Goal: Task Accomplishment & Management: Manage account settings

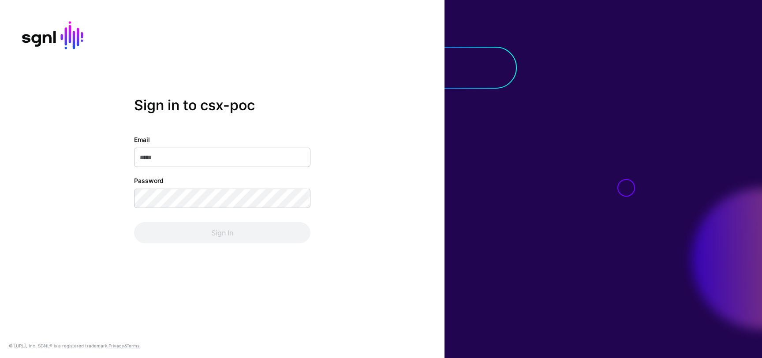
type input "**********"
click at [272, 239] on div "Sign In" at bounding box center [222, 232] width 176 height 21
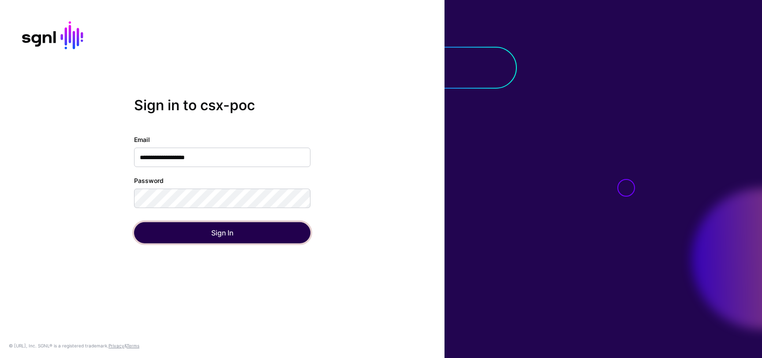
click at [272, 238] on button "Sign In" at bounding box center [222, 232] width 176 height 21
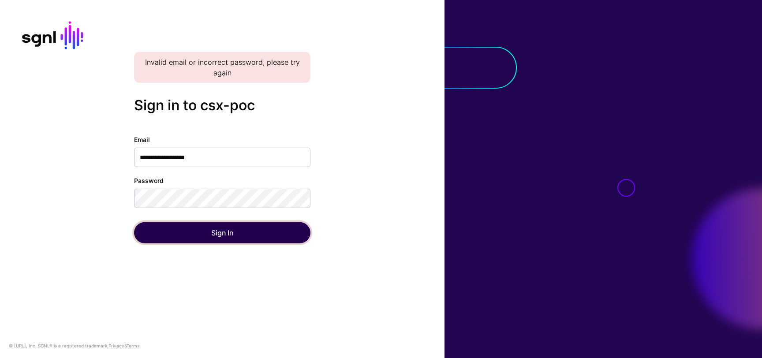
click at [272, 231] on button "Sign In" at bounding box center [222, 232] width 176 height 21
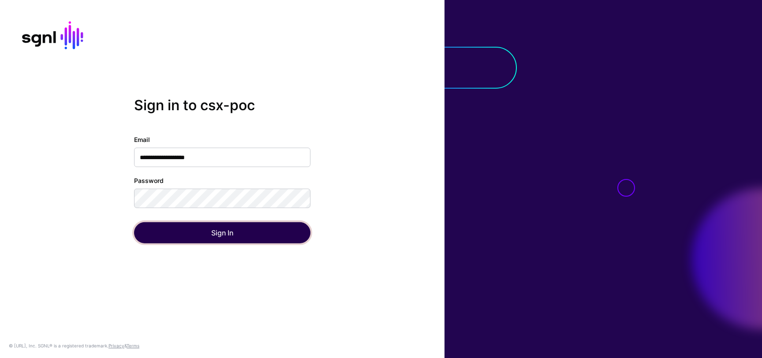
click at [153, 225] on button "Sign In" at bounding box center [222, 232] width 176 height 21
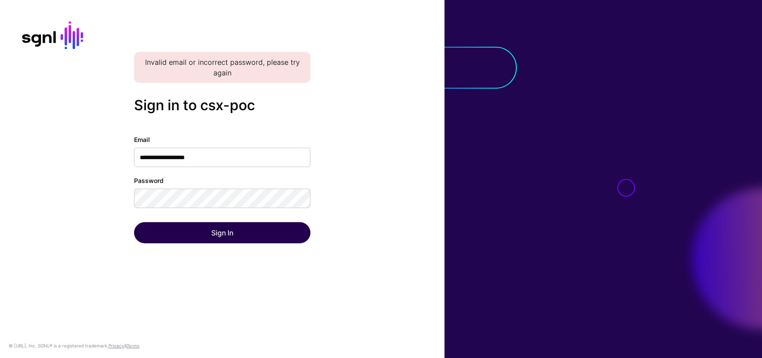
type input "**********"
click at [232, 232] on button "Sign In" at bounding box center [222, 232] width 176 height 21
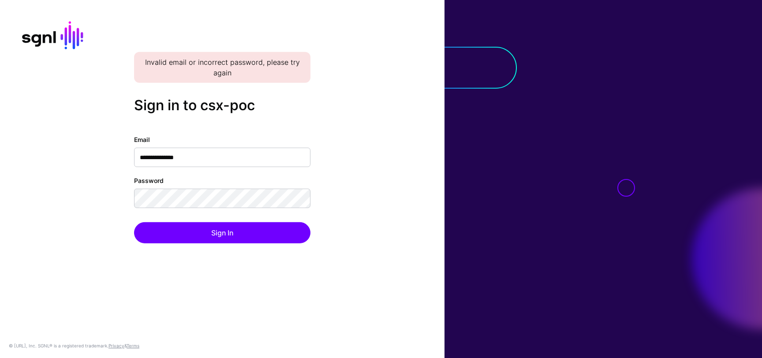
click at [229, 162] on input "**********" at bounding box center [222, 157] width 176 height 19
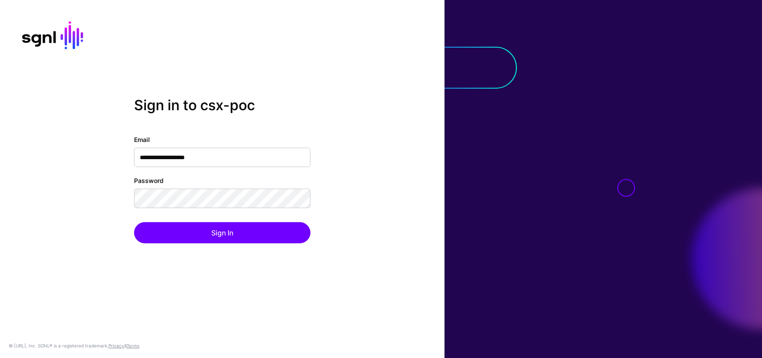
type input "**********"
click at [433, 192] on div "**********" at bounding box center [222, 179] width 444 height 164
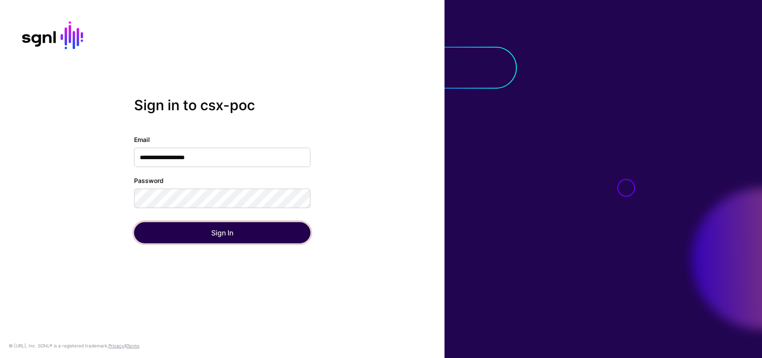
click at [256, 238] on button "Sign In" at bounding box center [222, 232] width 176 height 21
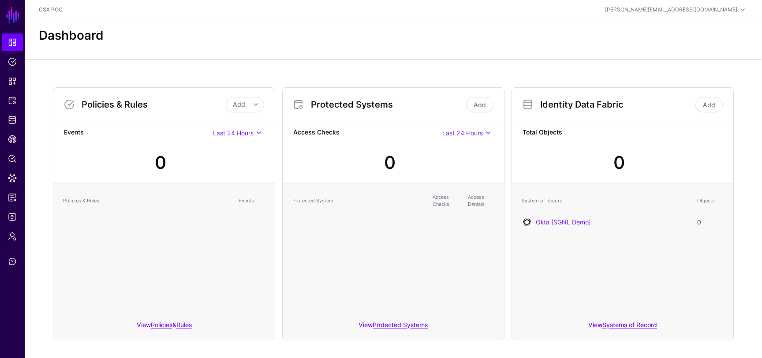
scroll to position [10, 0]
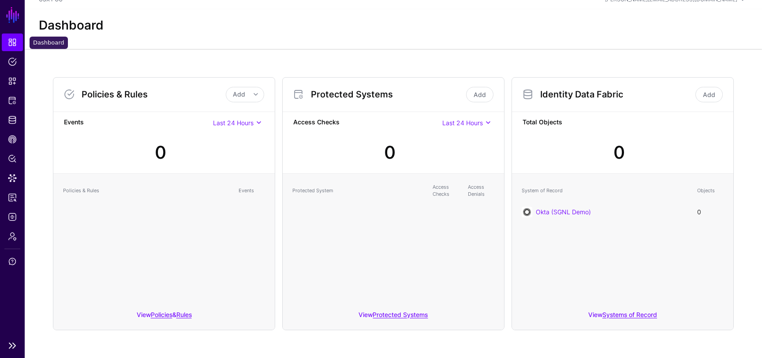
click at [14, 44] on span "Dashboard" at bounding box center [12, 42] width 9 height 9
click at [11, 119] on span "Identity Data Fabric" at bounding box center [12, 120] width 9 height 9
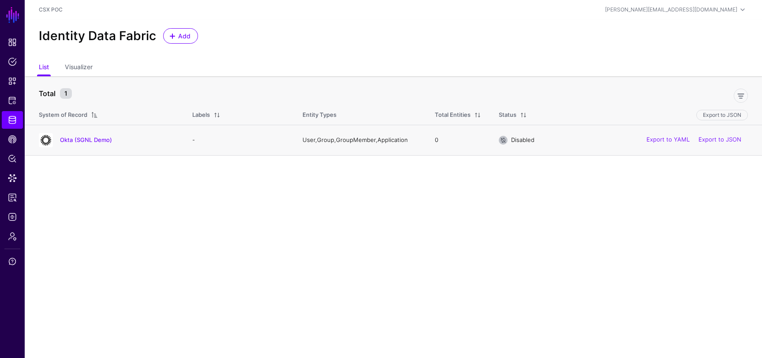
click at [95, 134] on div "Okta (SGNL Demo)" at bounding box center [106, 140] width 143 height 14
click at [99, 142] on link "Okta (SGNL Demo)" at bounding box center [86, 139] width 52 height 7
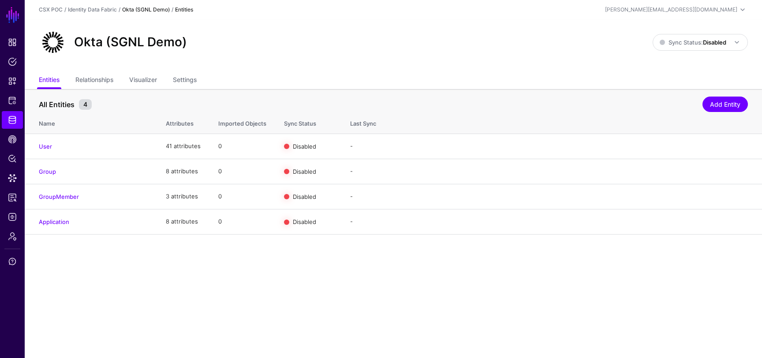
click at [152, 9] on link "Okta (SGNL Demo)" at bounding box center [146, 9] width 48 height 7
click at [139, 9] on link "Okta (SGNL Demo)" at bounding box center [146, 9] width 48 height 7
click at [11, 122] on span "Identity Data Fabric" at bounding box center [12, 120] width 9 height 9
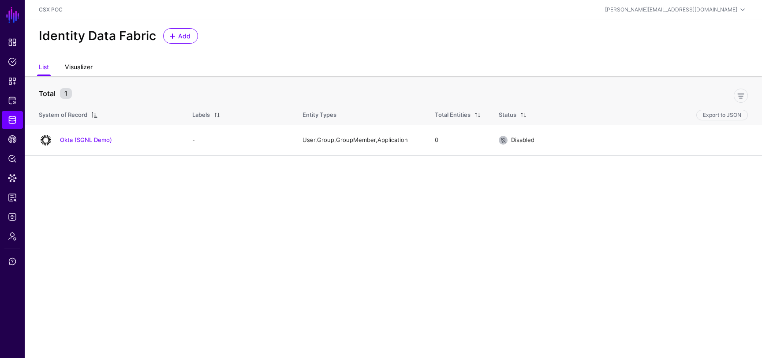
click at [90, 67] on link "Visualizer" at bounding box center [79, 68] width 28 height 17
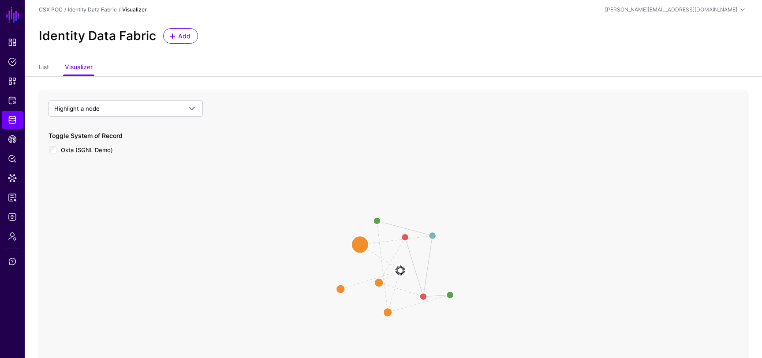
click at [362, 246] on circle at bounding box center [360, 245] width 18 height 18
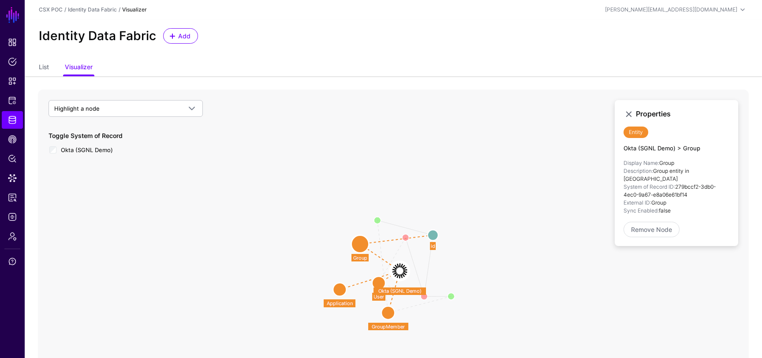
click at [377, 282] on circle at bounding box center [378, 282] width 13 height 13
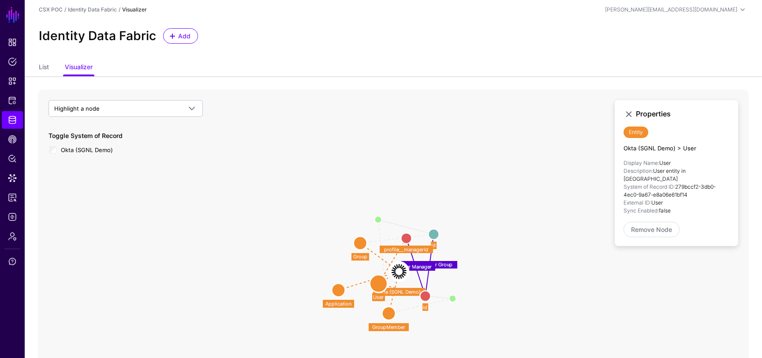
click at [340, 295] on circle at bounding box center [338, 290] width 13 height 13
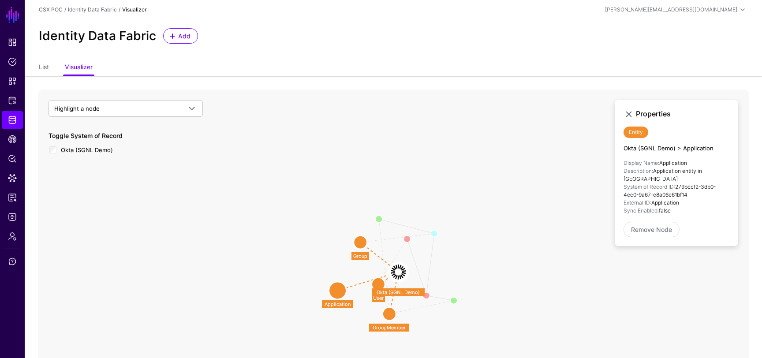
click at [398, 271] on image at bounding box center [398, 272] width 20 height 20
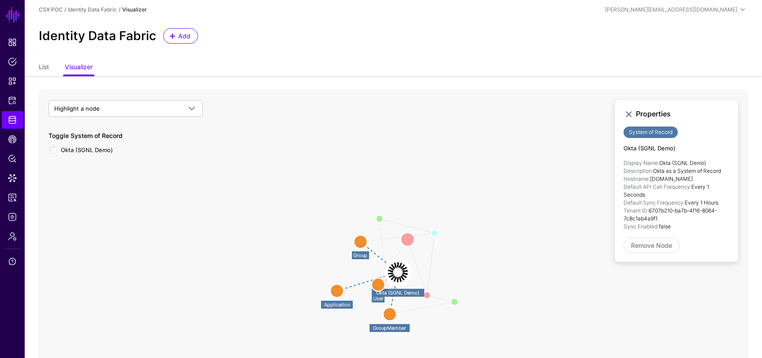
click at [404, 238] on circle at bounding box center [407, 239] width 14 height 14
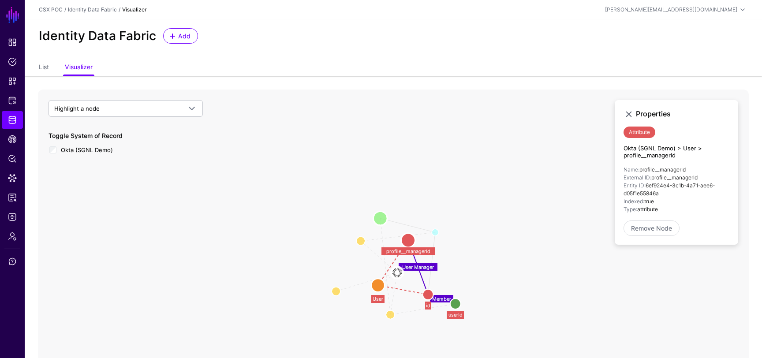
click at [381, 220] on circle at bounding box center [380, 218] width 14 height 14
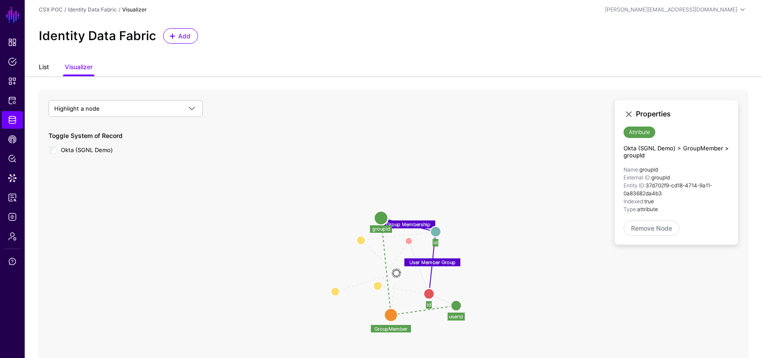
click at [47, 67] on link "List" at bounding box center [44, 68] width 10 height 17
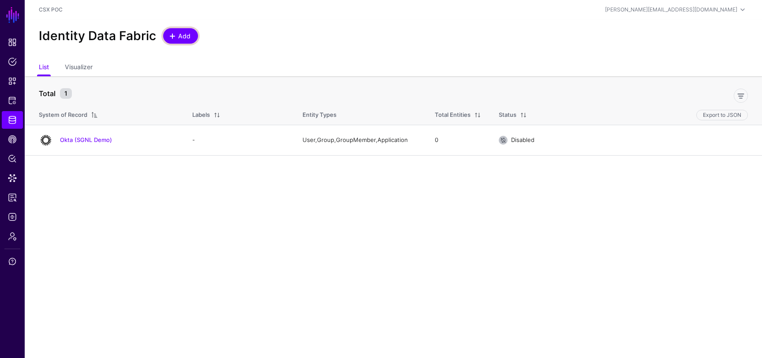
click at [172, 40] on span "Add" at bounding box center [181, 35] width 22 height 9
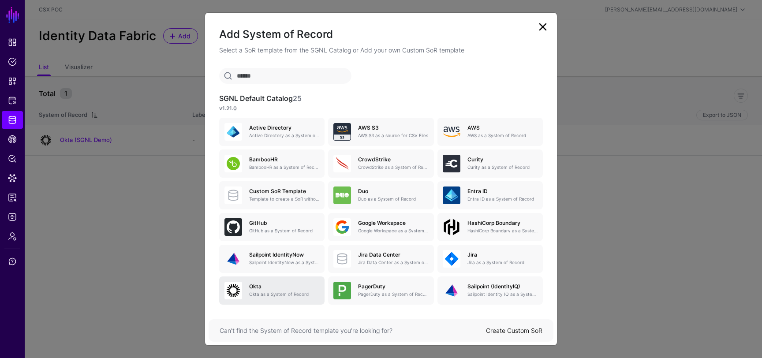
click at [274, 292] on p "Okta as a System of Record" at bounding box center [284, 294] width 70 height 7
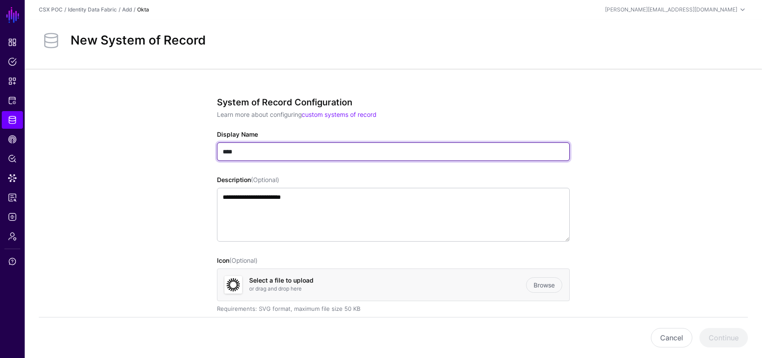
click at [280, 155] on input "****" at bounding box center [393, 151] width 353 height 19
click at [286, 157] on input "****" at bounding box center [393, 151] width 353 height 19
type input "********"
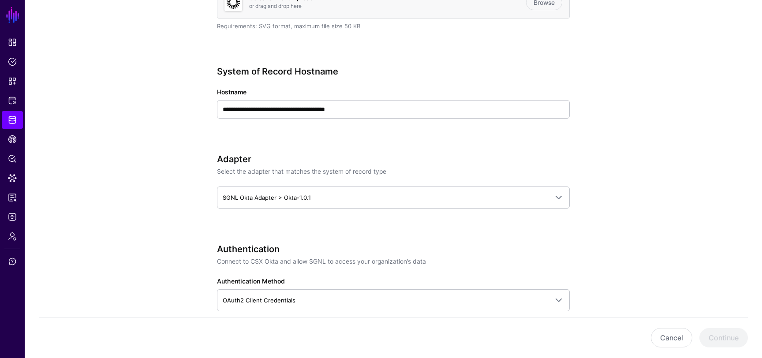
scroll to position [287, 0]
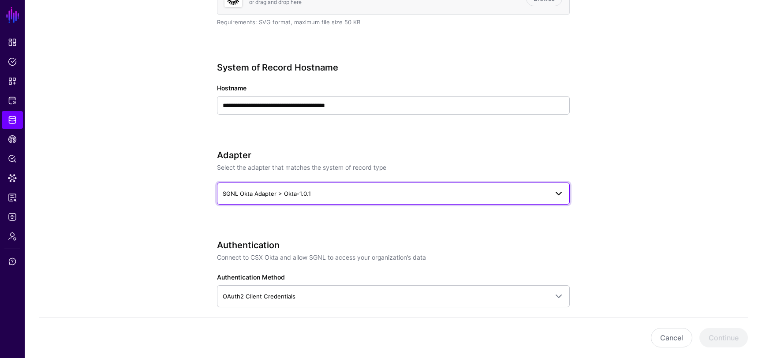
click at [369, 190] on span "SGNL Okta Adapter > Okta-1.0.1" at bounding box center [385, 194] width 325 height 10
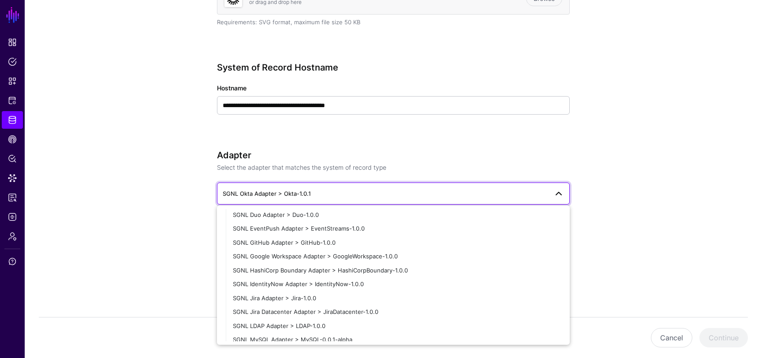
scroll to position [0, 0]
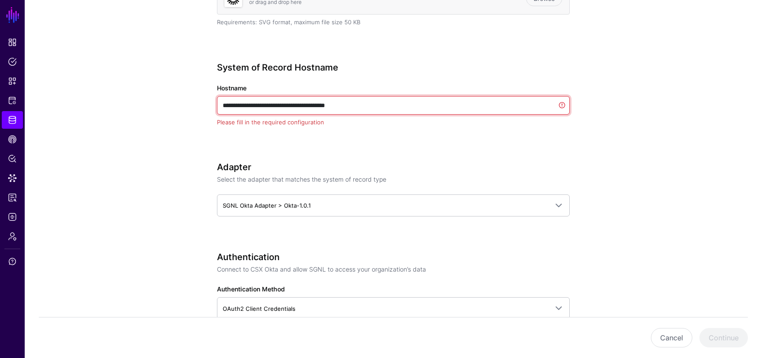
drag, startPoint x: 336, startPoint y: 105, endPoint x: 269, endPoint y: 107, distance: 67.0
click at [269, 107] on input "**********" at bounding box center [393, 105] width 353 height 19
drag, startPoint x: 337, startPoint y: 105, endPoint x: 290, endPoint y: 105, distance: 47.2
click at [290, 105] on input "**********" at bounding box center [393, 105] width 353 height 19
click at [348, 105] on input "**********" at bounding box center [393, 105] width 353 height 19
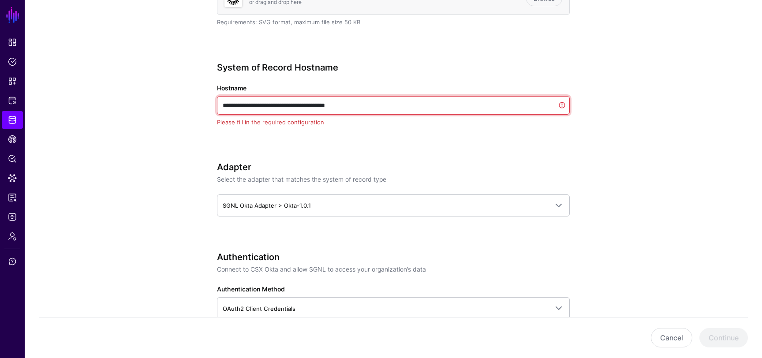
drag, startPoint x: 337, startPoint y: 103, endPoint x: 231, endPoint y: 101, distance: 105.9
click at [231, 101] on input "**********" at bounding box center [393, 105] width 353 height 19
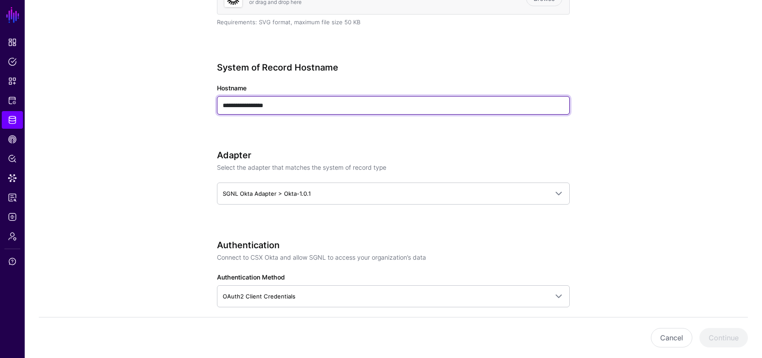
type input "**********"
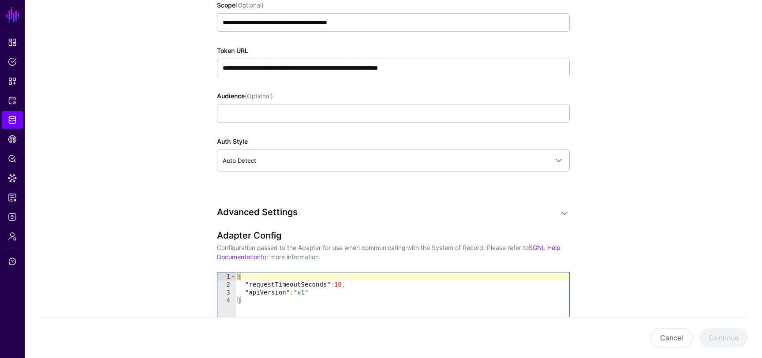
scroll to position [482, 0]
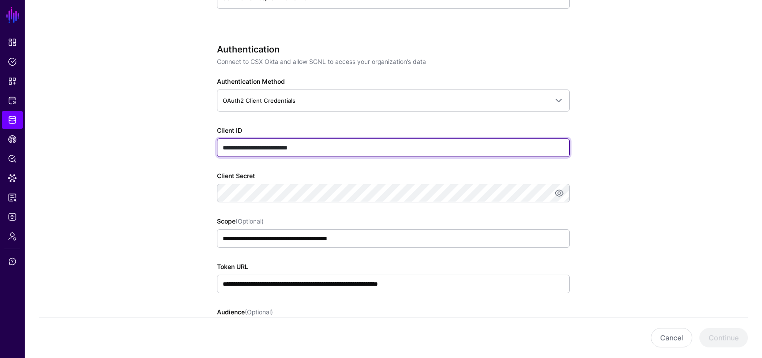
click at [336, 150] on input "**********" at bounding box center [393, 147] width 353 height 19
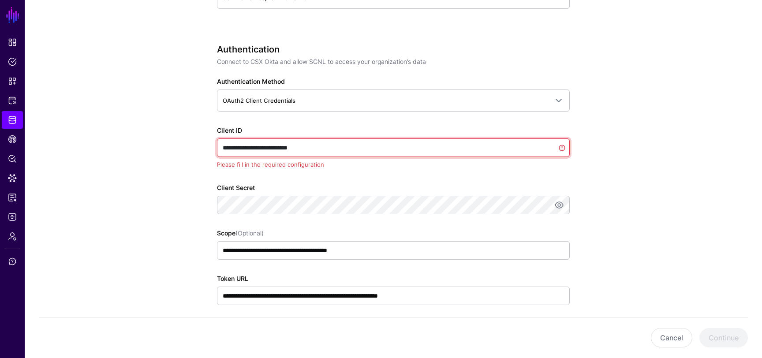
click at [336, 150] on input "**********" at bounding box center [393, 147] width 353 height 19
paste input "**********"
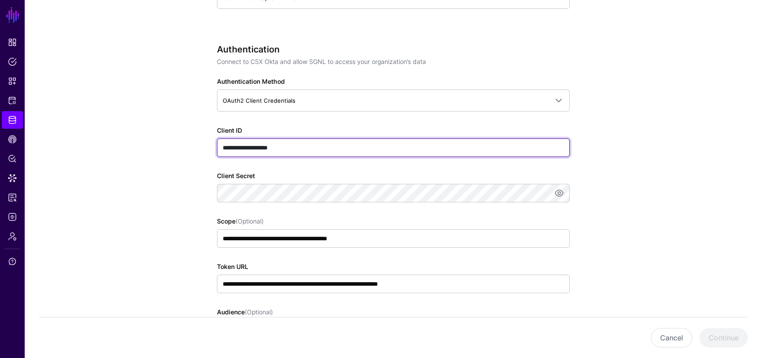
type input "**********"
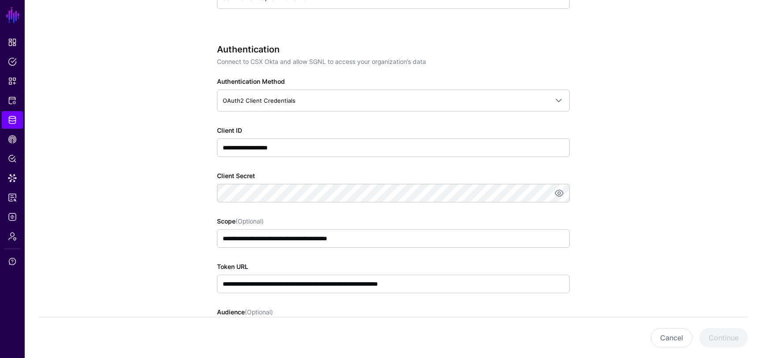
click at [149, 241] on app-datasources-details-form "**********" at bounding box center [393, 189] width 737 height 1206
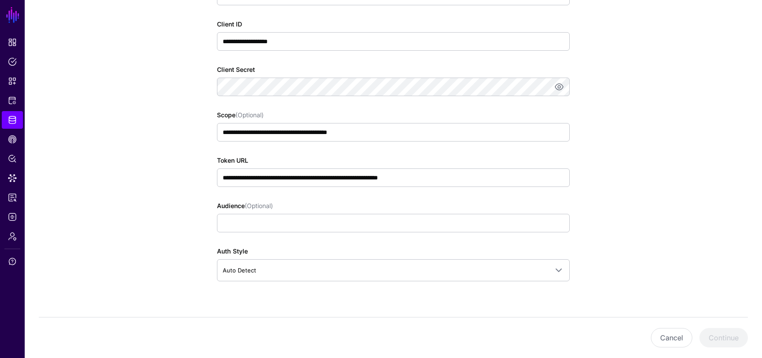
scroll to position [635, 0]
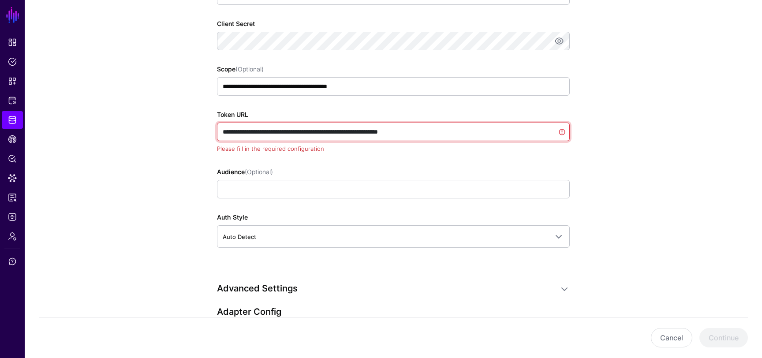
drag, startPoint x: 359, startPoint y: 132, endPoint x: 251, endPoint y: 137, distance: 107.7
click at [251, 137] on input "**********" at bounding box center [393, 132] width 353 height 19
click at [285, 134] on input "**********" at bounding box center [393, 132] width 353 height 19
drag, startPoint x: 371, startPoint y: 132, endPoint x: 252, endPoint y: 132, distance: 119.1
click at [252, 132] on input "**********" at bounding box center [393, 132] width 353 height 19
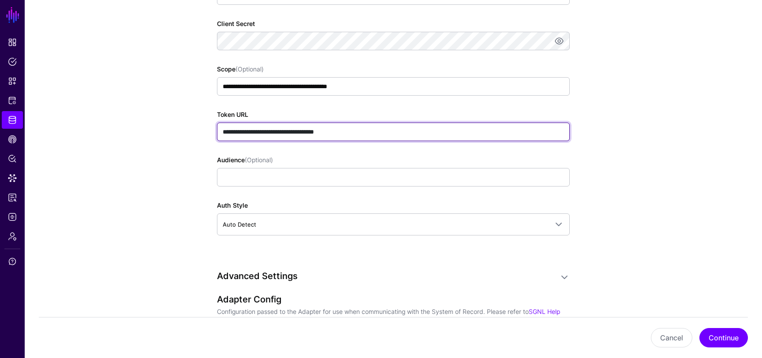
type input "**********"
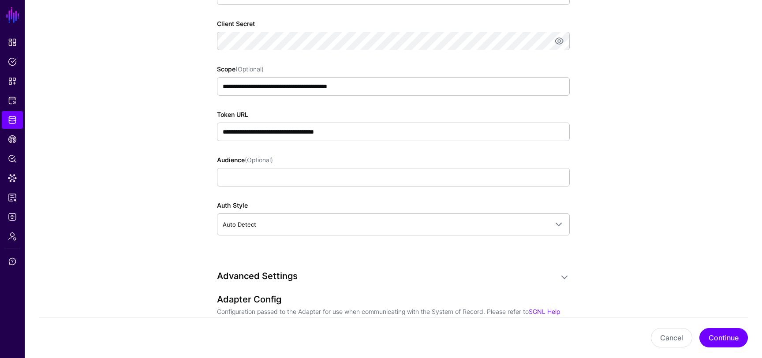
click at [622, 142] on app-datasources-details-form "**********" at bounding box center [393, 37] width 737 height 1206
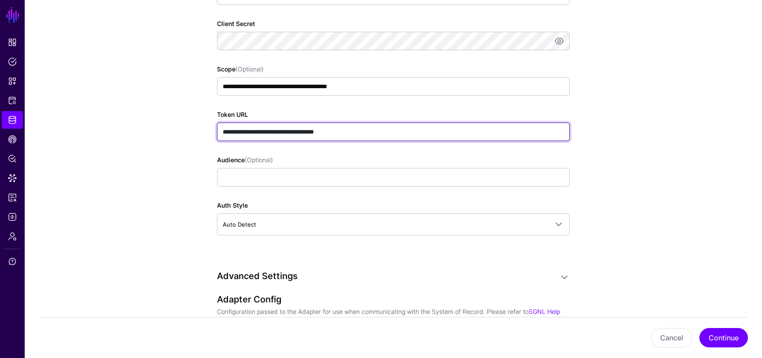
click at [327, 132] on input "**********" at bounding box center [393, 132] width 353 height 19
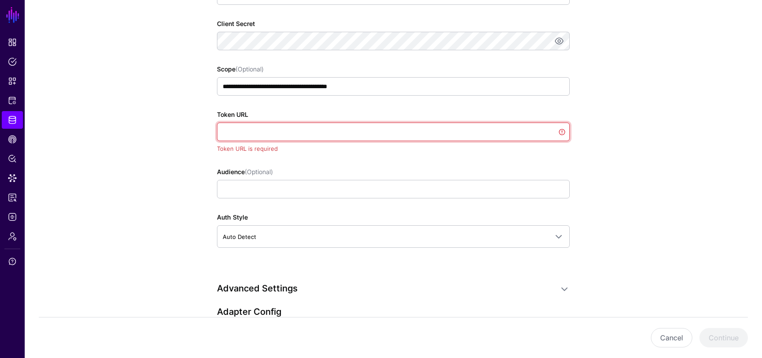
paste input "**********"
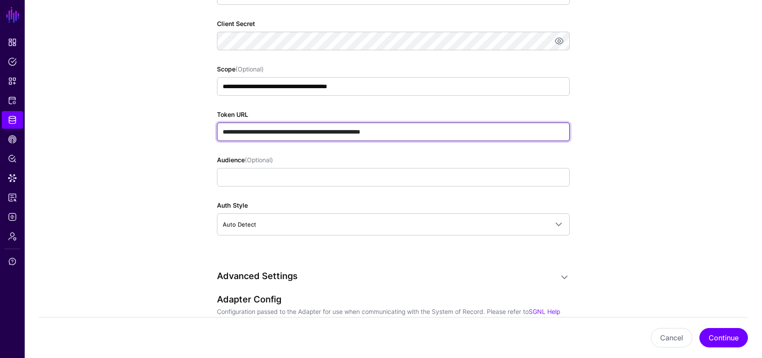
type input "**********"
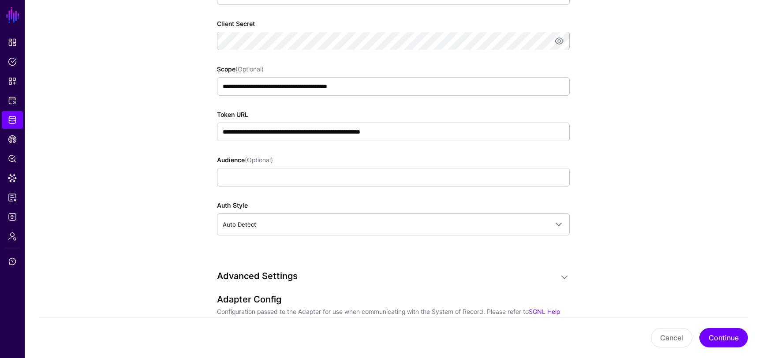
click at [160, 176] on app-datasources-details-form "**********" at bounding box center [393, 37] width 737 height 1206
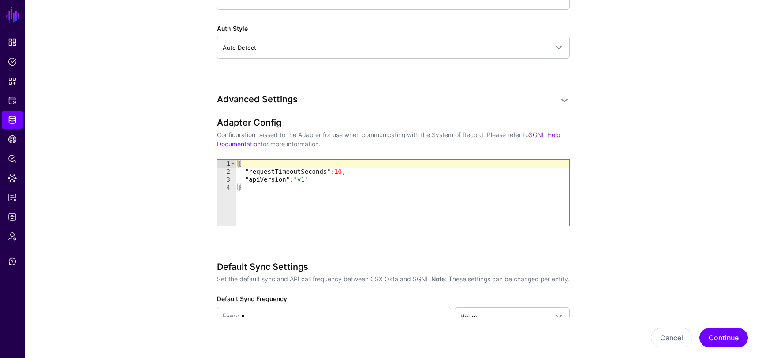
scroll to position [925, 0]
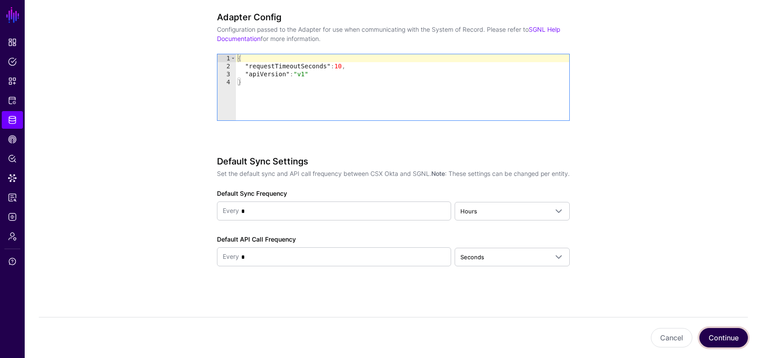
click at [710, 332] on button "Continue" at bounding box center [723, 337] width 49 height 19
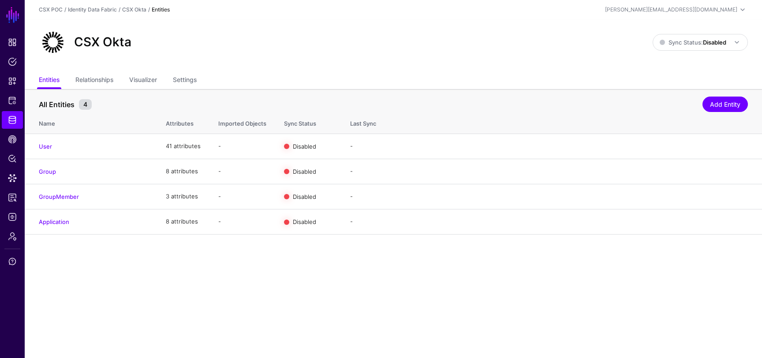
click at [132, 6] on div "CSX Okta" at bounding box center [134, 10] width 24 height 8
click at [134, 8] on link "CSX Okta" at bounding box center [134, 9] width 24 height 7
click at [60, 224] on link "Application" at bounding box center [54, 221] width 30 height 7
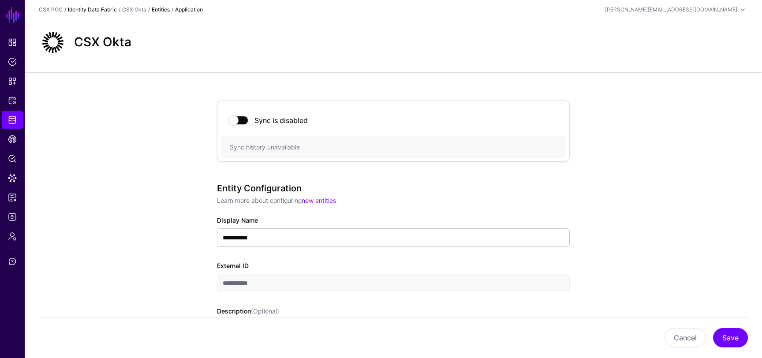
click at [98, 11] on link "Identity Data Fabric" at bounding box center [92, 9] width 49 height 7
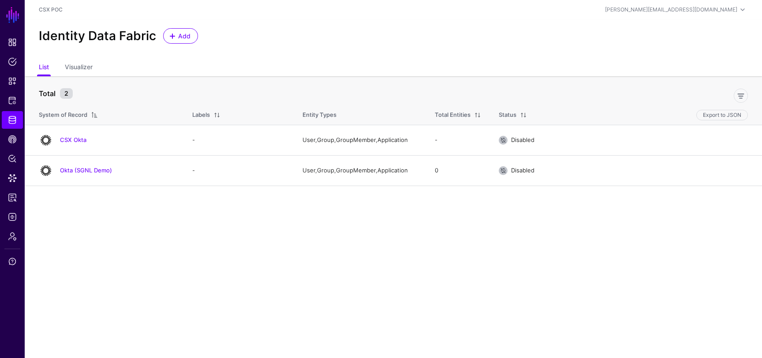
click at [257, 21] on div "Identity Data Fabric Add" at bounding box center [393, 39] width 737 height 40
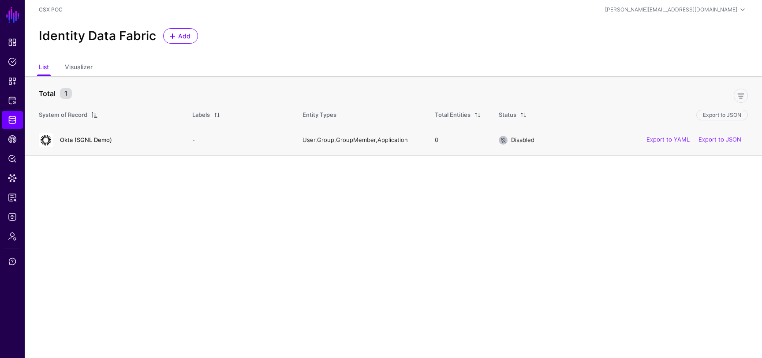
click at [102, 139] on link "Okta (SGNL Demo)" at bounding box center [86, 139] width 52 height 7
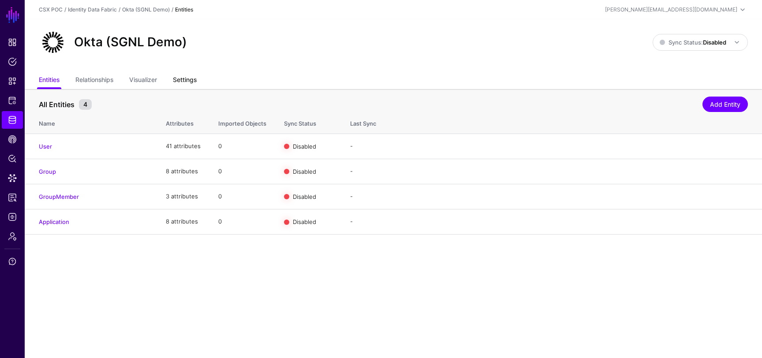
click at [194, 78] on link "Settings" at bounding box center [185, 80] width 24 height 17
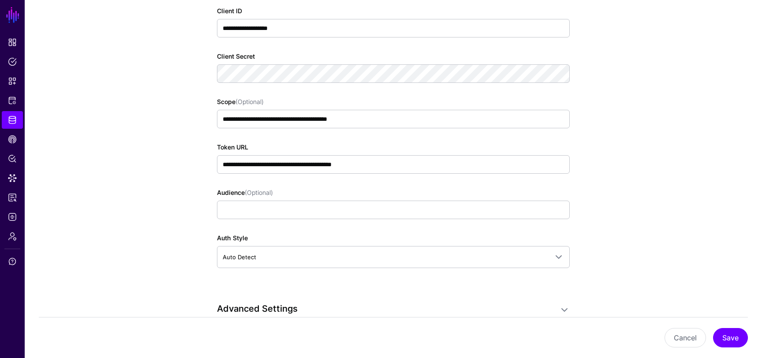
scroll to position [621, 0]
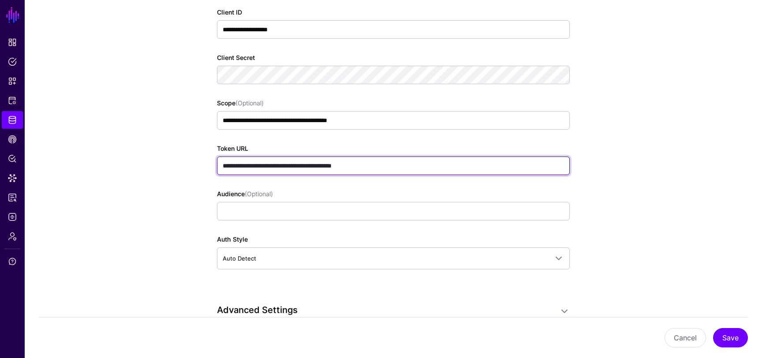
click at [309, 171] on input "**********" at bounding box center [393, 166] width 353 height 19
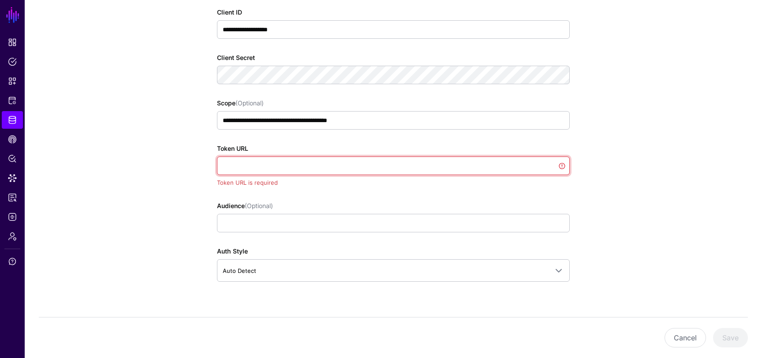
paste input "**********"
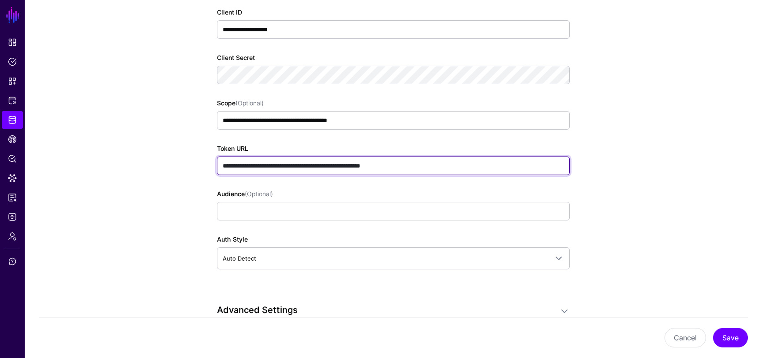
type input "**********"
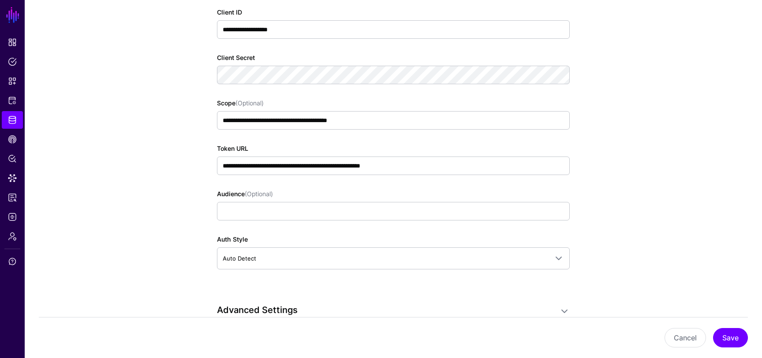
click at [205, 218] on div "**********" at bounding box center [393, 168] width 409 height 1401
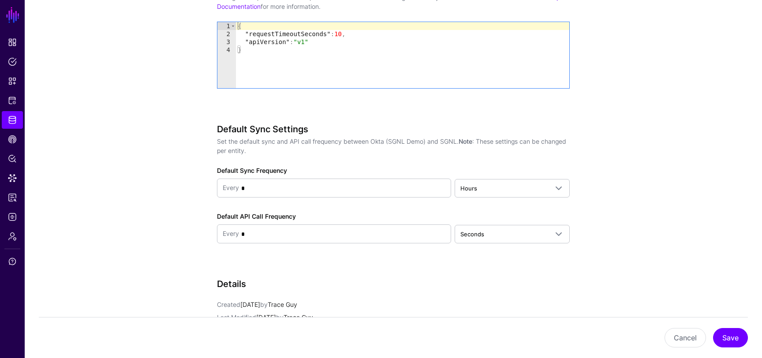
scroll to position [1131, 0]
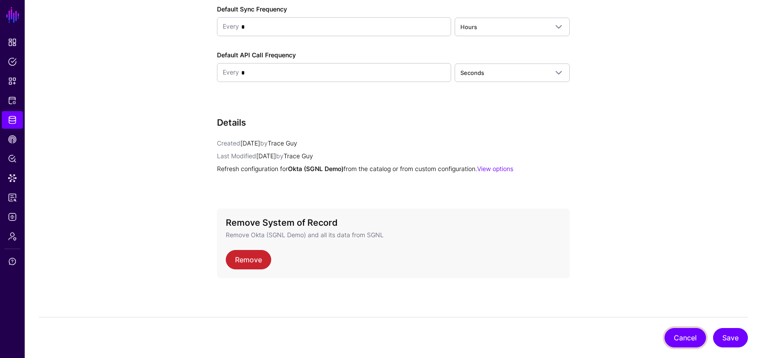
click at [683, 338] on button "Cancel" at bounding box center [685, 337] width 41 height 19
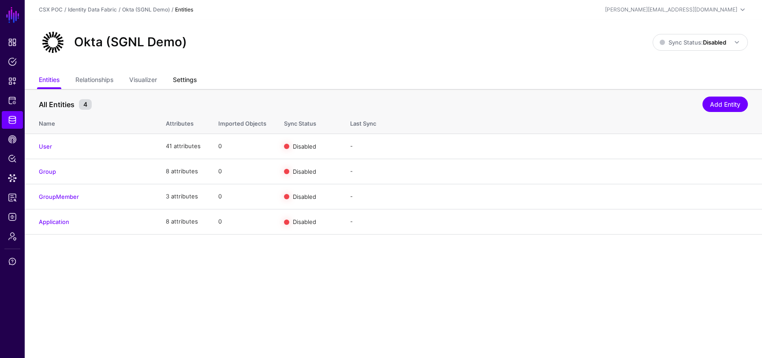
click at [194, 82] on link "Settings" at bounding box center [185, 80] width 24 height 17
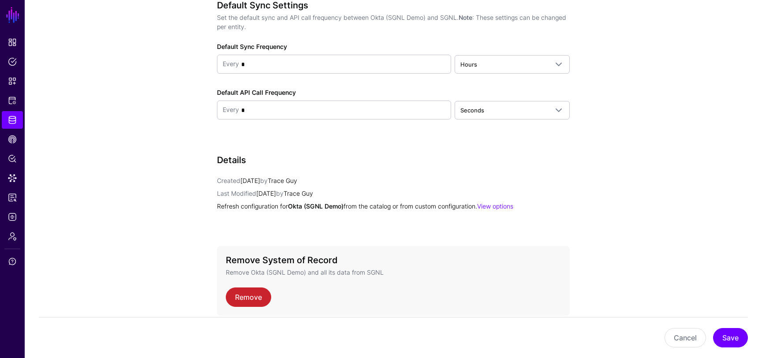
scroll to position [1131, 0]
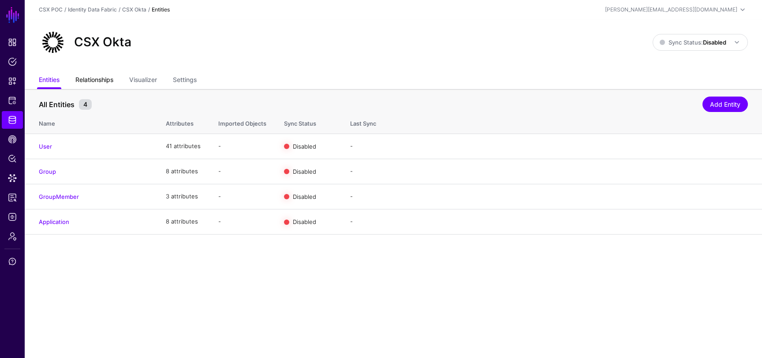
click at [103, 85] on link "Relationships" at bounding box center [94, 80] width 38 height 17
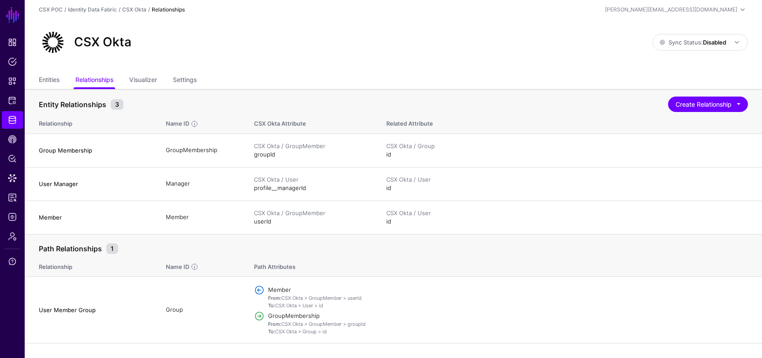
click at [142, 68] on div "CSX Okta Sync Status: Disabled Enabled Syncing active for all configured entiti…" at bounding box center [393, 45] width 737 height 53
click at [149, 80] on link "Visualizer" at bounding box center [143, 80] width 28 height 17
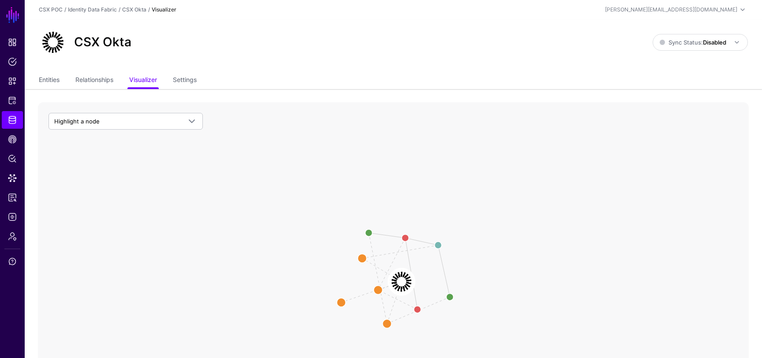
click at [399, 280] on image at bounding box center [401, 282] width 26 height 26
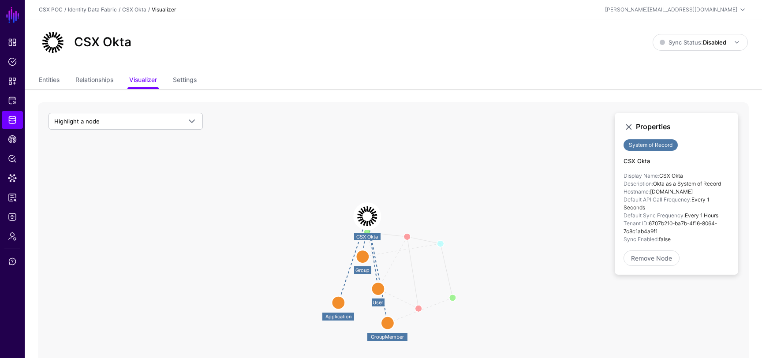
drag, startPoint x: 402, startPoint y: 280, endPoint x: 367, endPoint y: 216, distance: 73.4
click at [367, 217] on image at bounding box center [367, 216] width 26 height 26
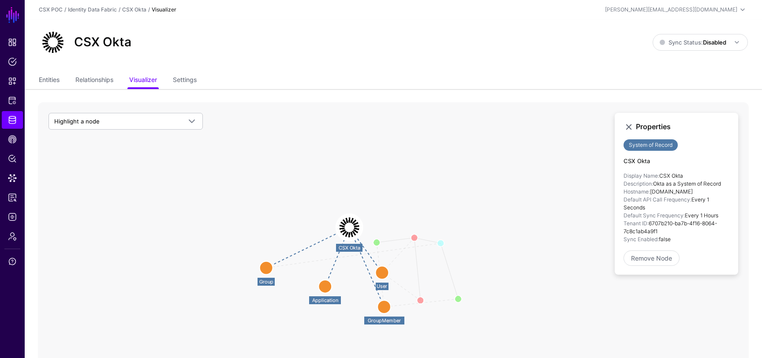
drag, startPoint x: 360, startPoint y: 257, endPoint x: 262, endPoint y: 271, distance: 98.9
click at [262, 271] on circle at bounding box center [266, 267] width 13 height 13
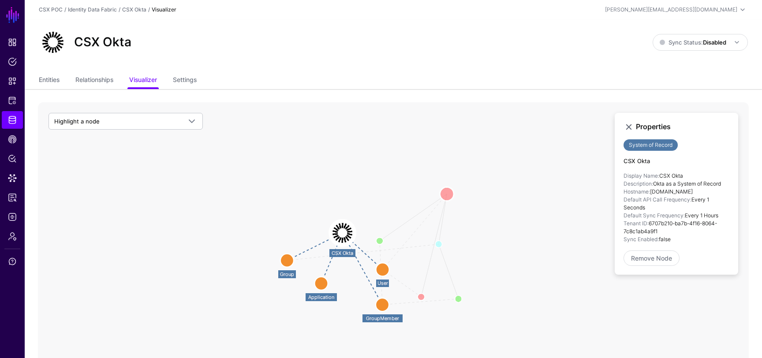
drag, startPoint x: 416, startPoint y: 235, endPoint x: 449, endPoint y: 191, distance: 55.5
click at [449, 191] on circle at bounding box center [447, 194] width 14 height 14
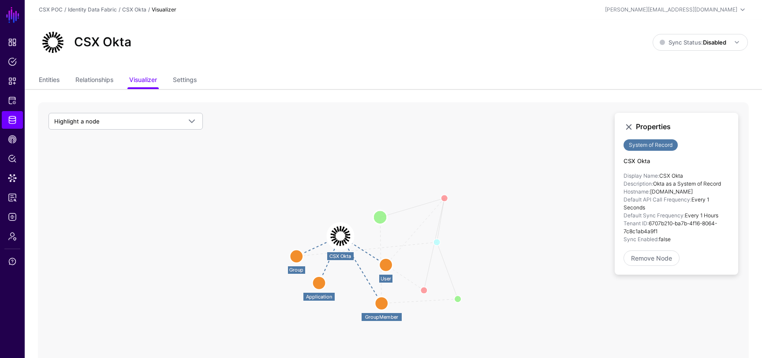
drag, startPoint x: 383, startPoint y: 233, endPoint x: 374, endPoint y: 200, distance: 34.1
click at [374, 210] on circle at bounding box center [380, 217] width 14 height 14
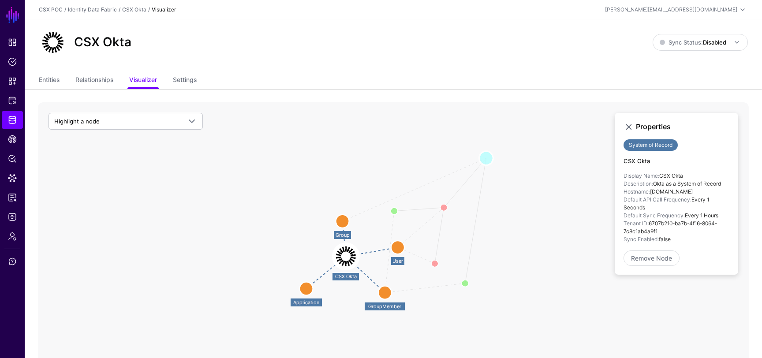
drag, startPoint x: 436, startPoint y: 243, endPoint x: 486, endPoint y: 160, distance: 97.6
click at [486, 160] on circle at bounding box center [486, 158] width 14 height 14
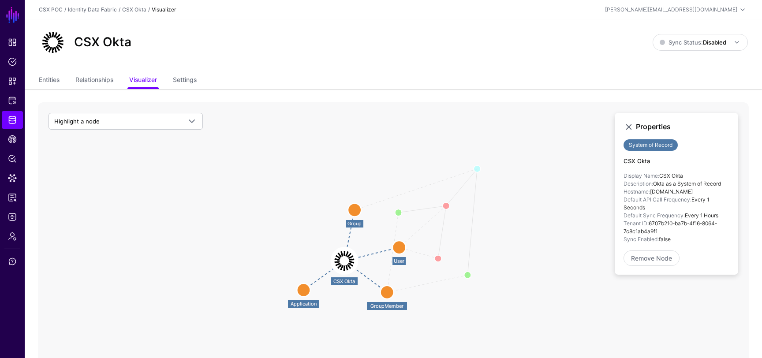
click at [177, 70] on div "CSX Okta Sync Status: Disabled Enabled Syncing active for all configured entiti…" at bounding box center [393, 45] width 737 height 53
click at [182, 75] on link "Settings" at bounding box center [185, 80] width 24 height 17
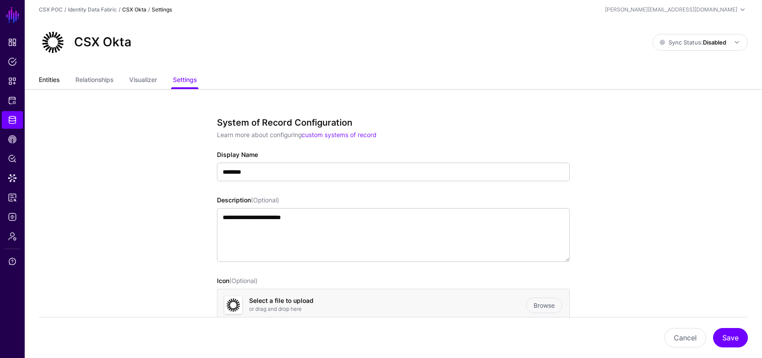
click at [49, 80] on link "Entities" at bounding box center [49, 80] width 21 height 17
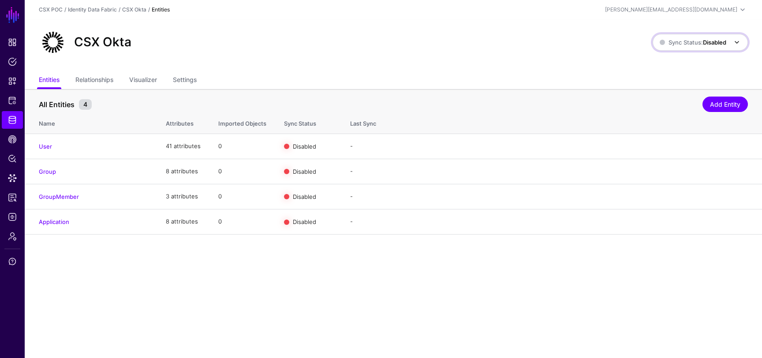
click at [698, 38] on span "Sync Status: Disabled" at bounding box center [693, 42] width 67 height 10
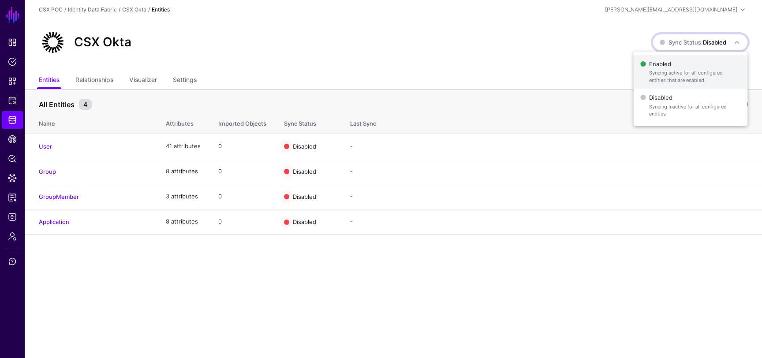
click at [665, 66] on span "Enabled Syncing active for all configured entities that are enabled" at bounding box center [690, 72] width 100 height 29
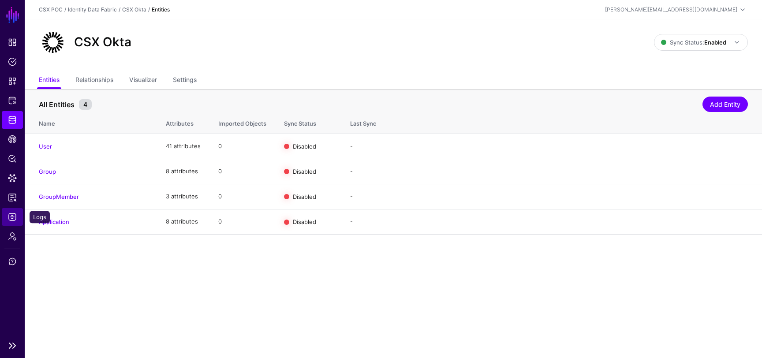
click at [11, 218] on span "Logs" at bounding box center [12, 217] width 9 height 9
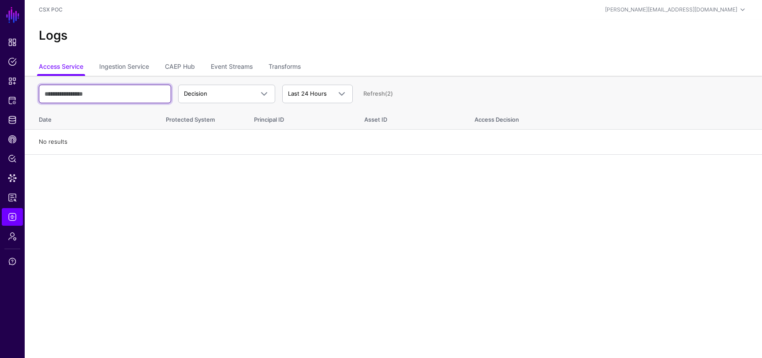
click at [133, 87] on input "text" at bounding box center [105, 94] width 132 height 19
type input "***"
click at [372, 93] on link "Refresh" at bounding box center [374, 93] width 22 height 7
click at [108, 91] on input "***" at bounding box center [105, 94] width 132 height 19
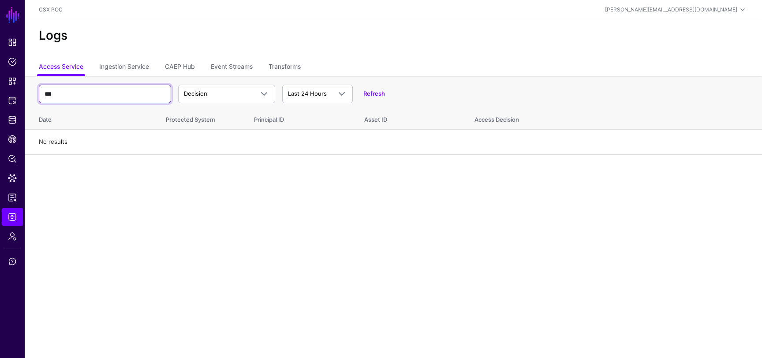
click at [108, 91] on input "***" at bounding box center [105, 94] width 132 height 19
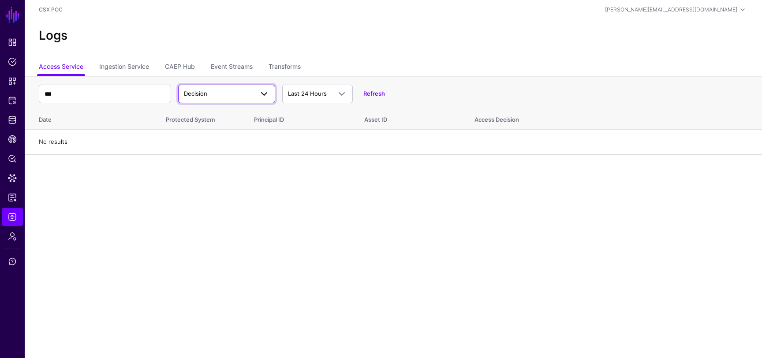
click at [250, 95] on span "Decision" at bounding box center [219, 94] width 70 height 9
click at [332, 48] on div "Logs" at bounding box center [393, 39] width 737 height 40
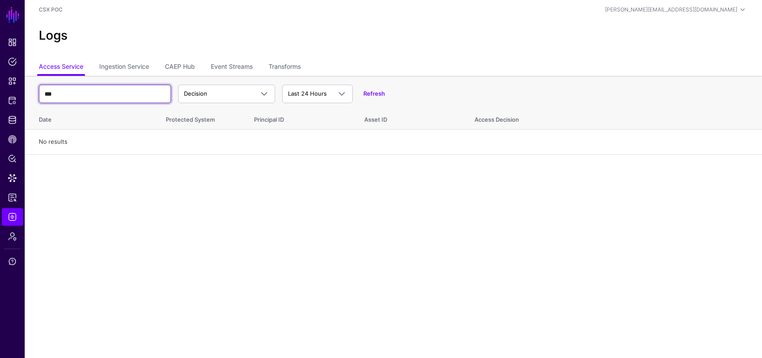
click at [129, 85] on input "***" at bounding box center [105, 94] width 132 height 19
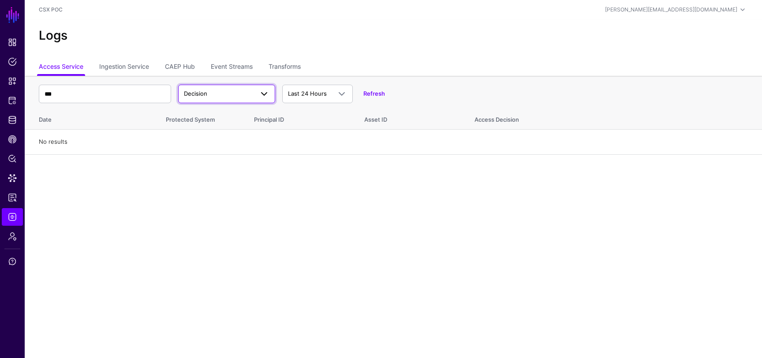
click at [215, 99] on link "Decision" at bounding box center [226, 94] width 97 height 19
click at [214, 128] on div "Match" at bounding box center [226, 128] width 83 height 9
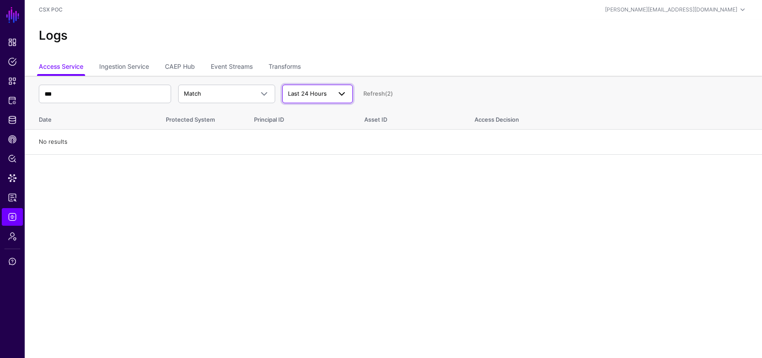
click at [325, 97] on span "Last 24 Hours" at bounding box center [307, 93] width 39 height 7
click at [353, 63] on ul "Access Service Ingestion Service CAEP Hub Event Streams Transforms" at bounding box center [393, 67] width 709 height 17
click at [123, 64] on link "Ingestion Service" at bounding box center [124, 67] width 50 height 17
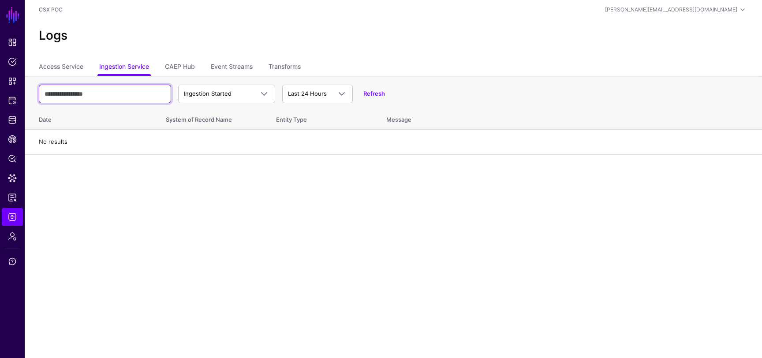
click at [145, 85] on input "text" at bounding box center [105, 94] width 132 height 19
type input "****"
click at [378, 98] on div "**** Ingestion Started Ingestion Started Ingestion Completed Ingestion Failed L…" at bounding box center [393, 94] width 709 height 26
click at [379, 90] on link "Refresh" at bounding box center [374, 93] width 22 height 7
click at [190, 63] on link "CAEP Hub" at bounding box center [180, 67] width 30 height 17
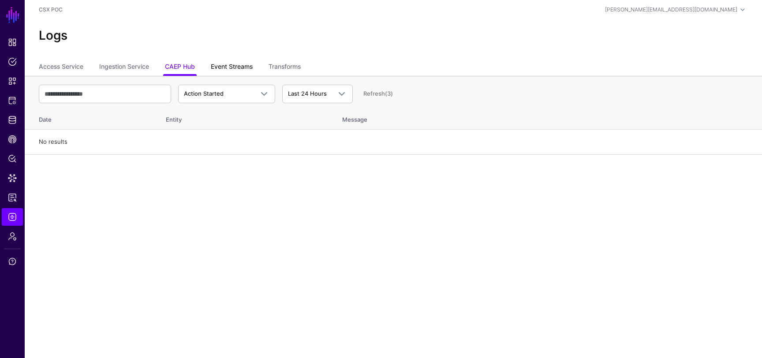
click at [242, 66] on link "Event Streams" at bounding box center [232, 67] width 42 height 17
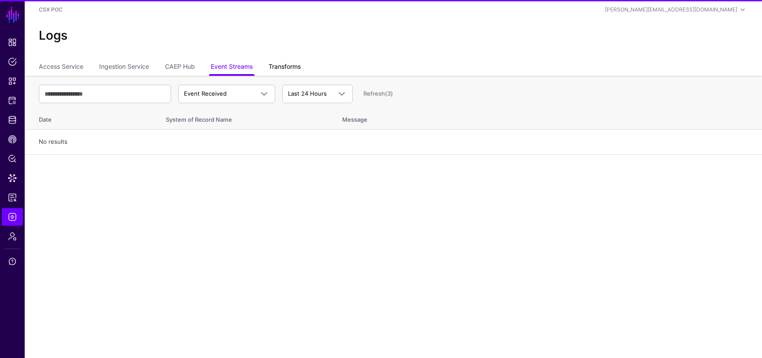
click at [290, 62] on link "Transforms" at bounding box center [285, 67] width 32 height 17
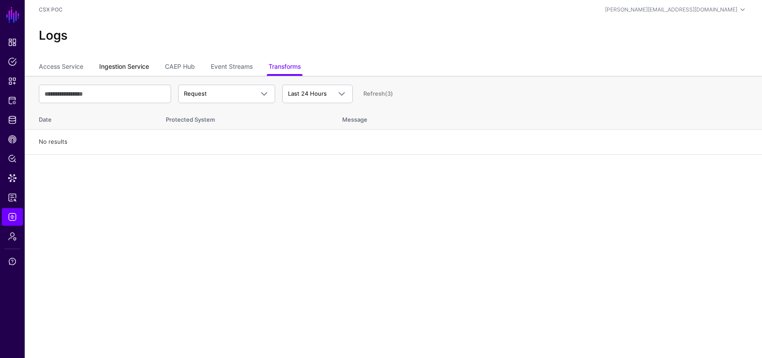
click at [117, 64] on link "Ingestion Service" at bounding box center [124, 67] width 50 height 17
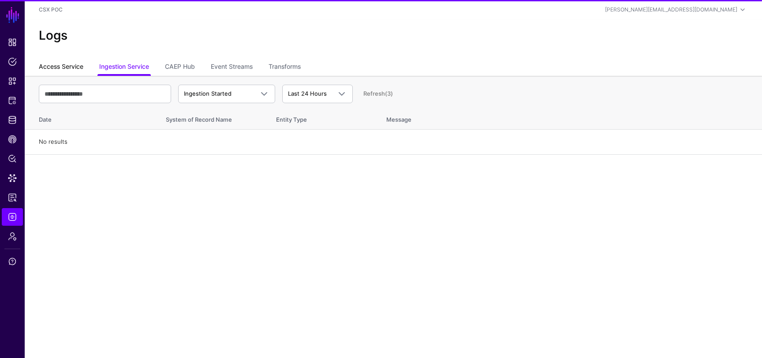
click at [67, 69] on link "Access Service" at bounding box center [61, 67] width 45 height 17
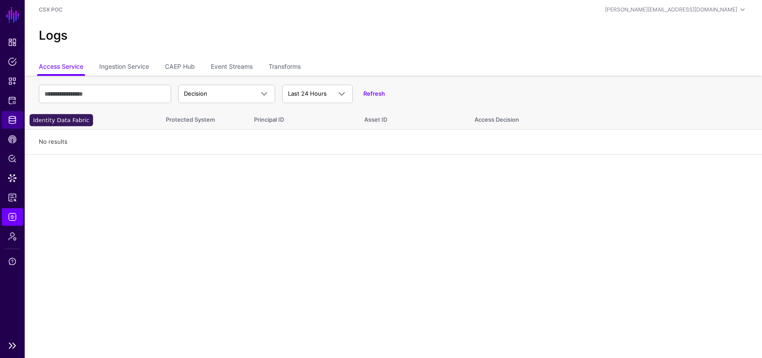
click at [12, 119] on span "Identity Data Fabric" at bounding box center [12, 120] width 9 height 9
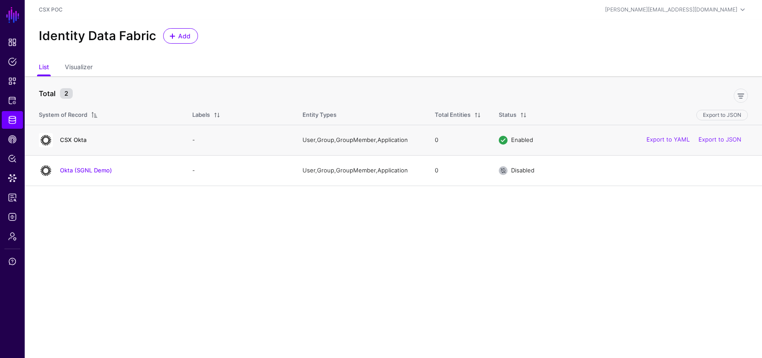
click at [78, 141] on link "CSX Okta" at bounding box center [73, 139] width 26 height 7
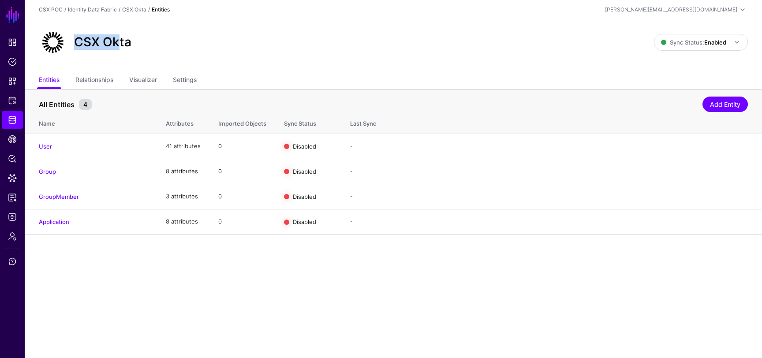
drag, startPoint x: 78, startPoint y: 42, endPoint x: 121, endPoint y: 41, distance: 43.2
click at [121, 41] on h2 "CSX Okta" at bounding box center [102, 42] width 57 height 15
click at [139, 41] on div "CSX Okta" at bounding box center [346, 42] width 622 height 28
click at [188, 77] on link "Settings" at bounding box center [185, 80] width 24 height 17
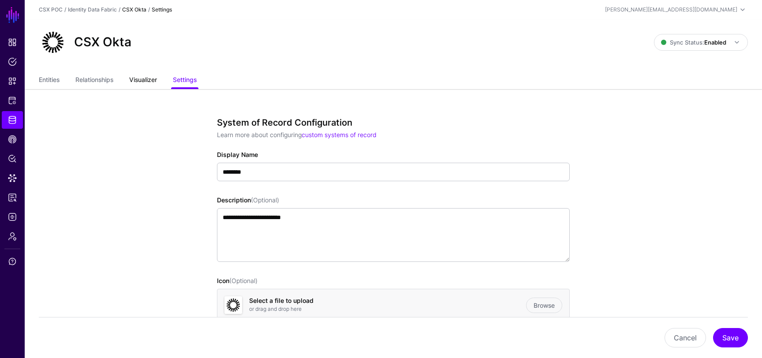
click at [155, 78] on link "Visualizer" at bounding box center [143, 80] width 28 height 17
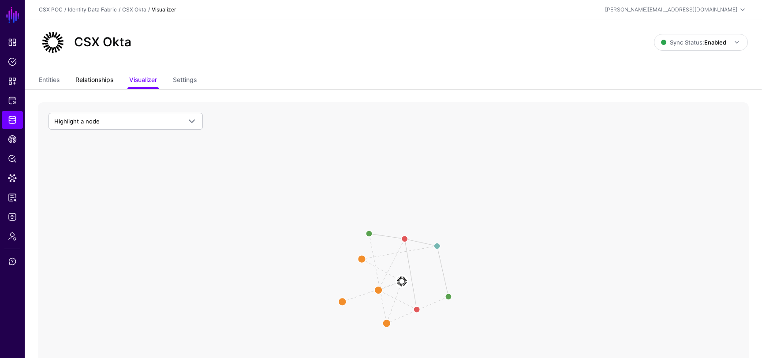
click at [105, 78] on link "Relationships" at bounding box center [94, 80] width 38 height 17
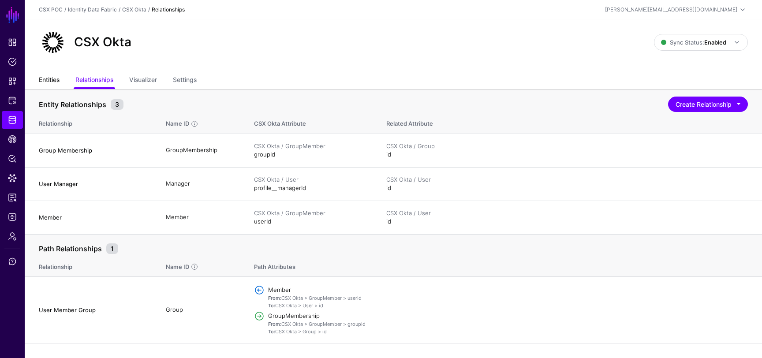
click at [56, 82] on link "Entities" at bounding box center [49, 80] width 21 height 17
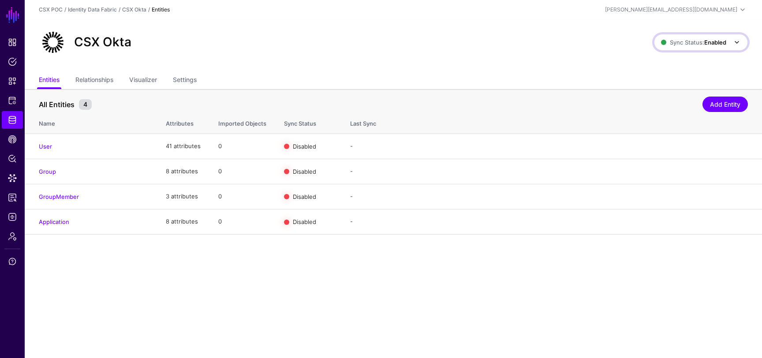
click at [732, 41] on span at bounding box center [737, 42] width 11 height 11
click at [571, 58] on div "CSX Okta Sync Status: Enabled Enabled Syncing active for all configured entitie…" at bounding box center [393, 45] width 737 height 53
click at [12, 97] on span "Protected Systems" at bounding box center [12, 100] width 9 height 9
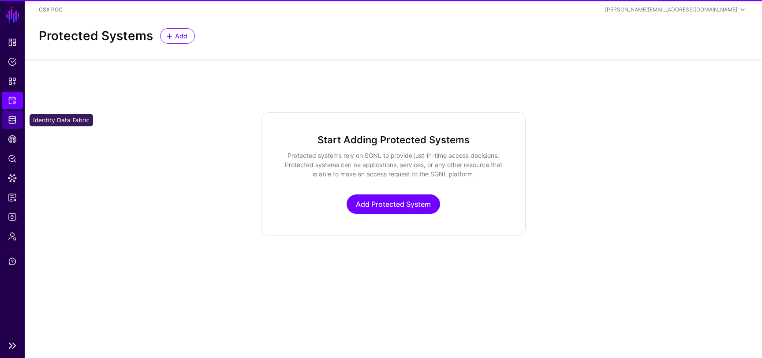
click at [12, 120] on span "Identity Data Fabric" at bounding box center [12, 120] width 9 height 9
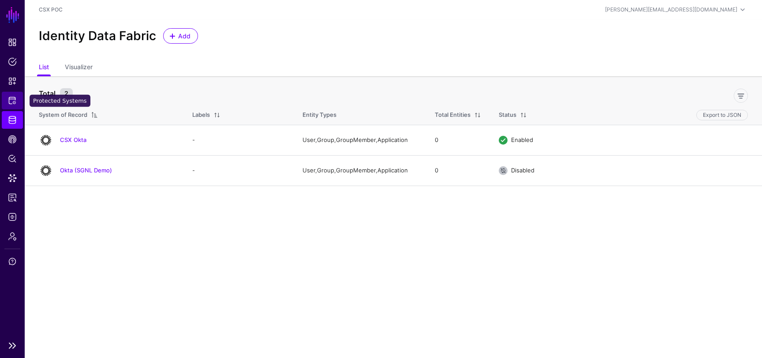
click at [8, 104] on span "Protected Systems" at bounding box center [12, 100] width 9 height 9
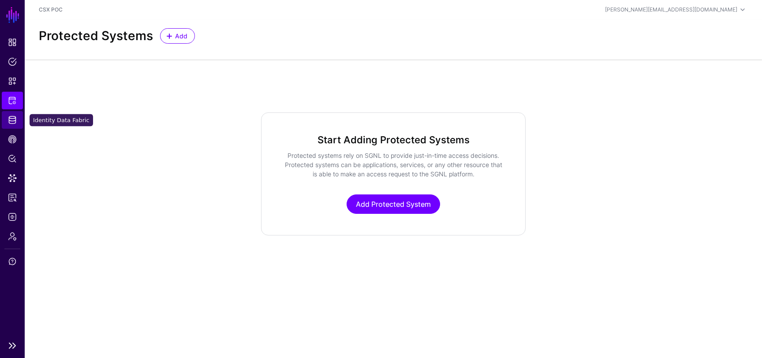
click at [9, 117] on span "Identity Data Fabric" at bounding box center [12, 120] width 9 height 9
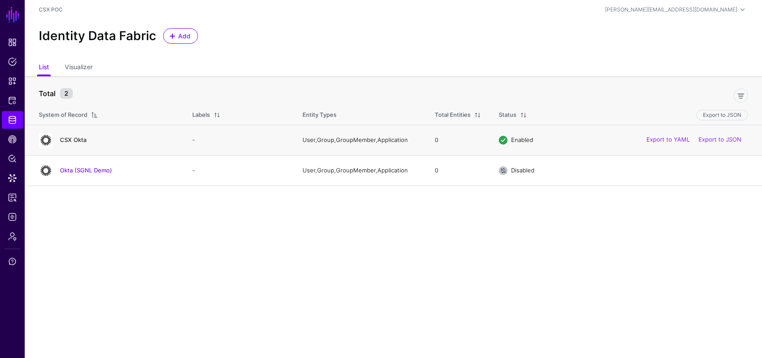
click at [74, 139] on link "CSX Okta" at bounding box center [73, 139] width 26 height 7
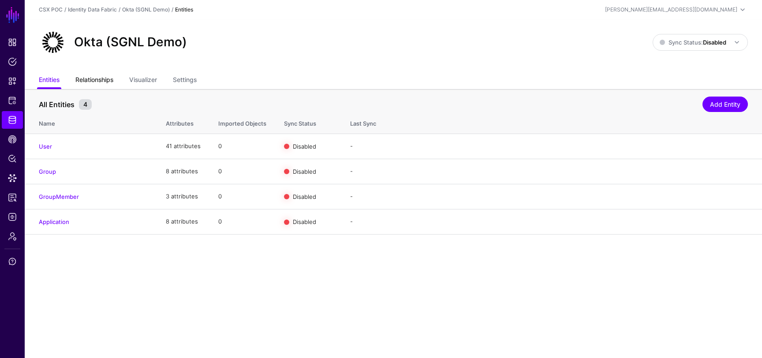
click at [100, 82] on link "Relationships" at bounding box center [94, 80] width 38 height 17
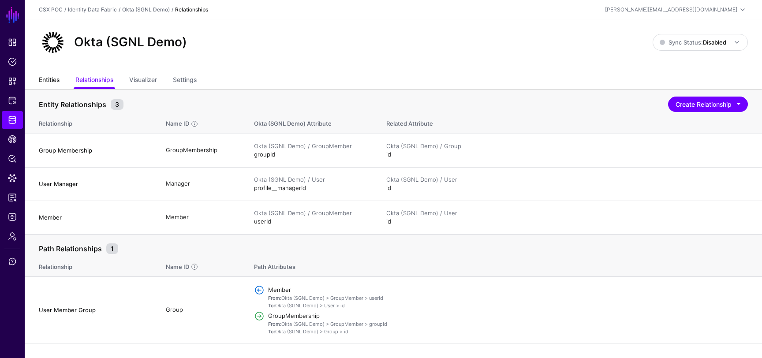
click at [50, 84] on link "Entities" at bounding box center [49, 80] width 21 height 17
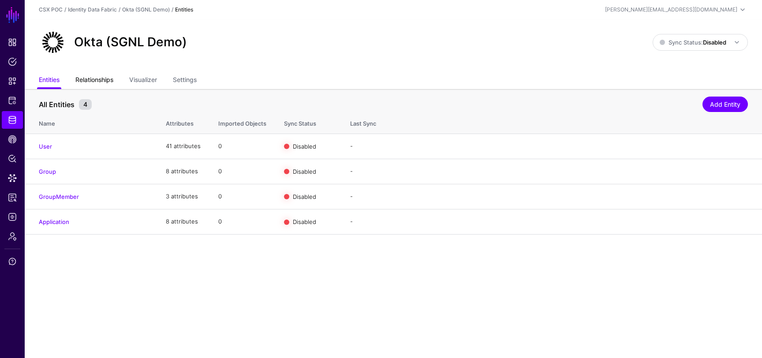
click at [99, 79] on link "Relationships" at bounding box center [94, 80] width 38 height 17
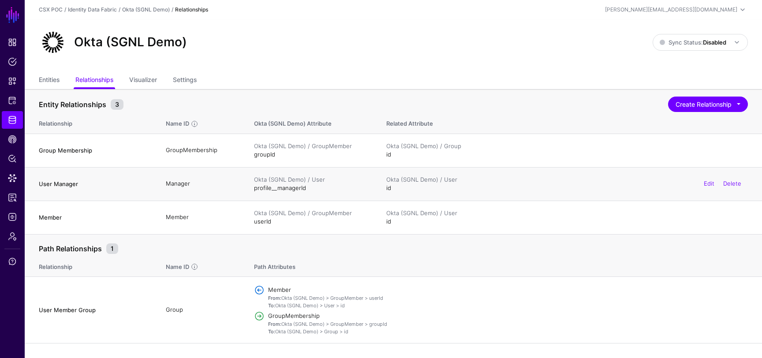
click at [296, 191] on td "Okta (SGNL Demo) / User profile__managerId" at bounding box center [311, 184] width 132 height 34
click at [151, 80] on link "Visualizer" at bounding box center [143, 80] width 28 height 17
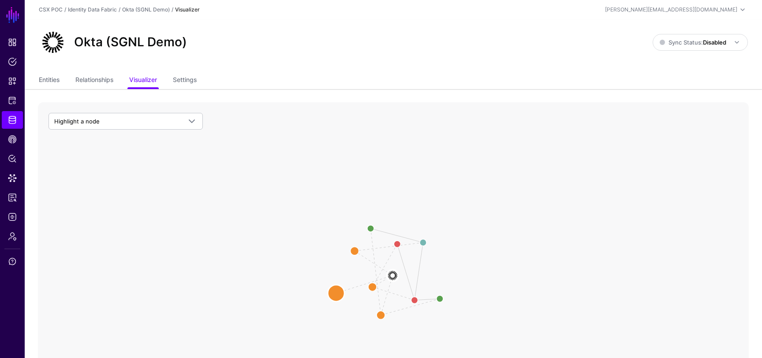
click at [336, 293] on circle at bounding box center [336, 293] width 17 height 17
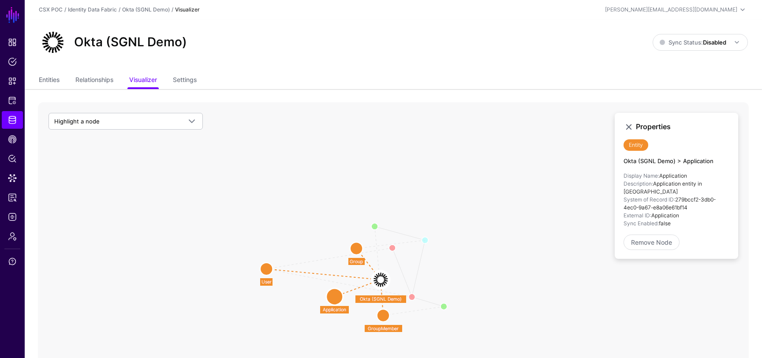
drag, startPoint x: 374, startPoint y: 287, endPoint x: 261, endPoint y: 260, distance: 116.8
click at [261, 263] on circle at bounding box center [266, 269] width 12 height 12
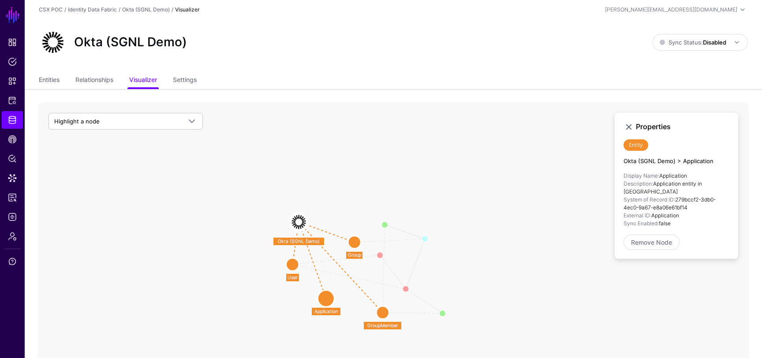
drag, startPoint x: 369, startPoint y: 279, endPoint x: 298, endPoint y: 213, distance: 97.0
click at [298, 213] on image at bounding box center [298, 222] width 19 height 19
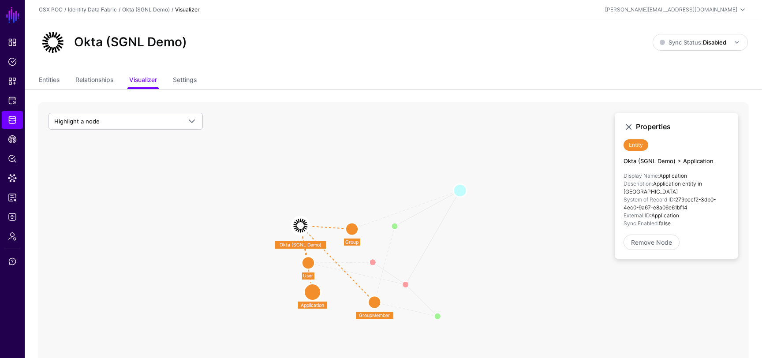
drag, startPoint x: 424, startPoint y: 235, endPoint x: 463, endPoint y: 180, distance: 67.7
click at [463, 184] on circle at bounding box center [459, 190] width 13 height 13
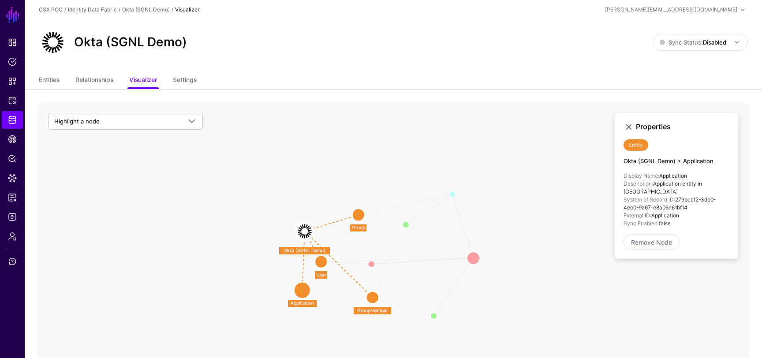
drag, startPoint x: 411, startPoint y: 277, endPoint x: 479, endPoint y: 252, distance: 72.2
click at [479, 252] on circle at bounding box center [473, 258] width 13 height 13
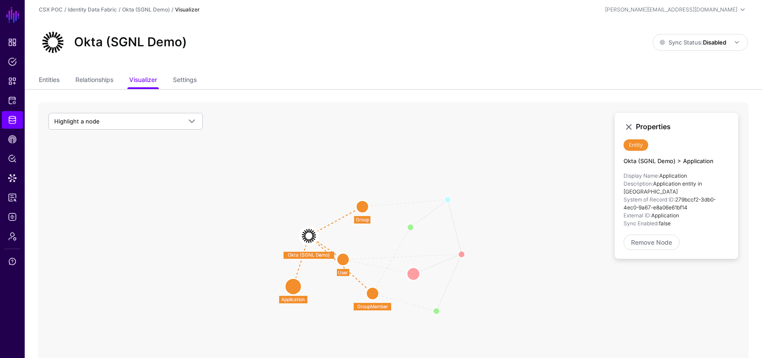
drag, startPoint x: 385, startPoint y: 261, endPoint x: 421, endPoint y: 276, distance: 39.6
click at [420, 276] on circle at bounding box center [413, 273] width 13 height 13
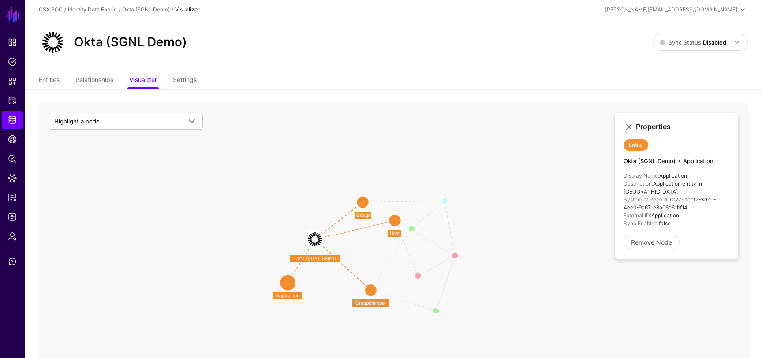
drag, startPoint x: 360, startPoint y: 258, endPoint x: 398, endPoint y: 221, distance: 53.3
click at [398, 221] on circle at bounding box center [394, 220] width 12 height 12
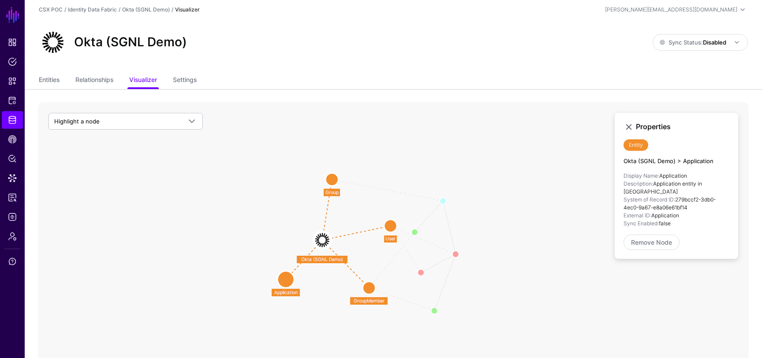
drag, startPoint x: 363, startPoint y: 201, endPoint x: 332, endPoint y: 181, distance: 37.7
click at [332, 181] on circle at bounding box center [332, 179] width 12 height 12
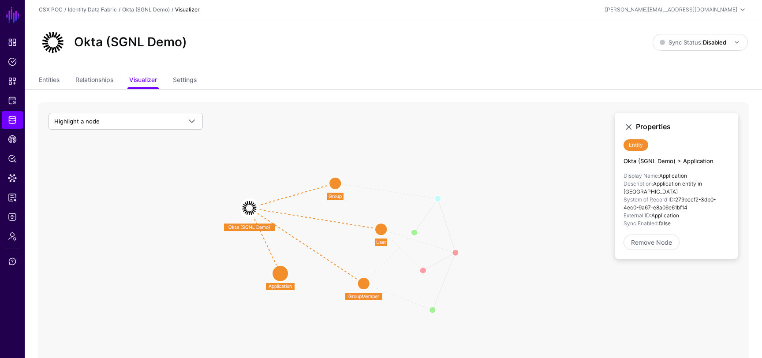
drag, startPoint x: 322, startPoint y: 236, endPoint x: 247, endPoint y: 204, distance: 81.6
click at [247, 204] on image at bounding box center [249, 208] width 19 height 19
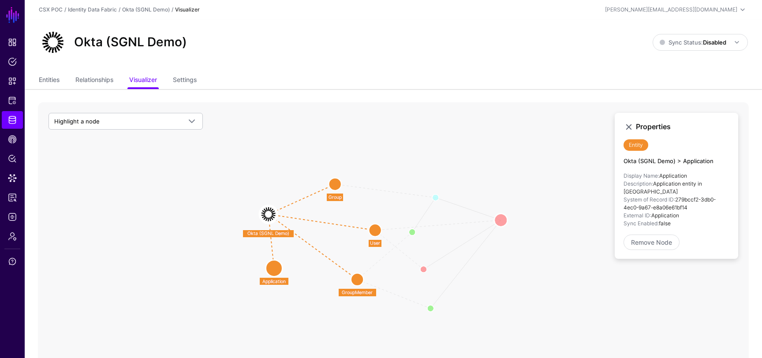
drag, startPoint x: 455, startPoint y: 250, endPoint x: 509, endPoint y: 212, distance: 66.4
click at [508, 213] on circle at bounding box center [500, 219] width 13 height 13
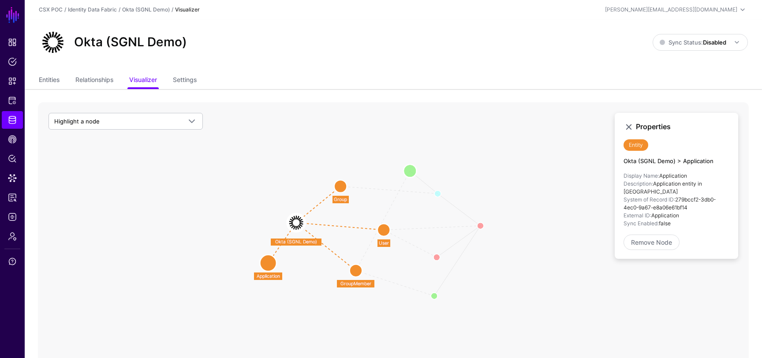
drag, startPoint x: 410, startPoint y: 232, endPoint x: 418, endPoint y: 179, distance: 52.6
click at [417, 178] on circle at bounding box center [409, 170] width 13 height 13
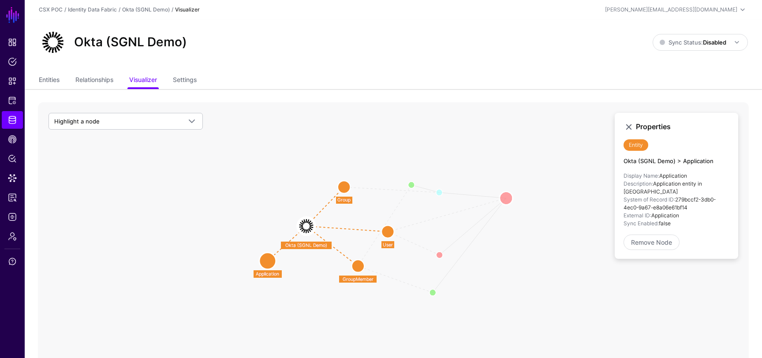
drag, startPoint x: 474, startPoint y: 228, endPoint x: 514, endPoint y: 187, distance: 57.1
click at [513, 191] on circle at bounding box center [506, 197] width 13 height 13
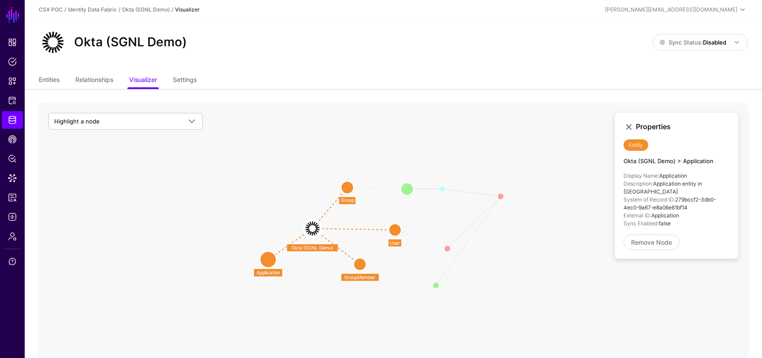
click at [407, 190] on circle at bounding box center [406, 189] width 13 height 13
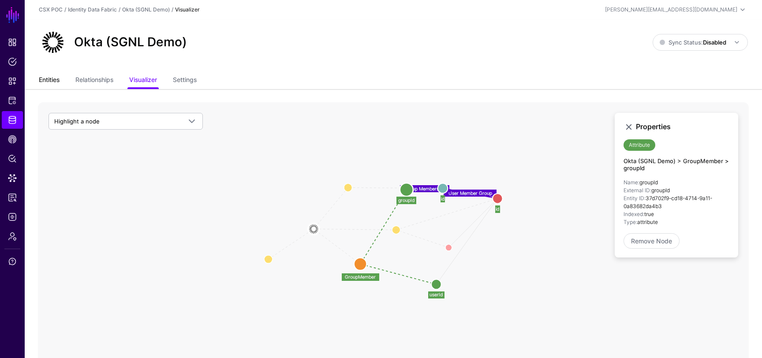
click at [53, 81] on link "Entities" at bounding box center [49, 80] width 21 height 17
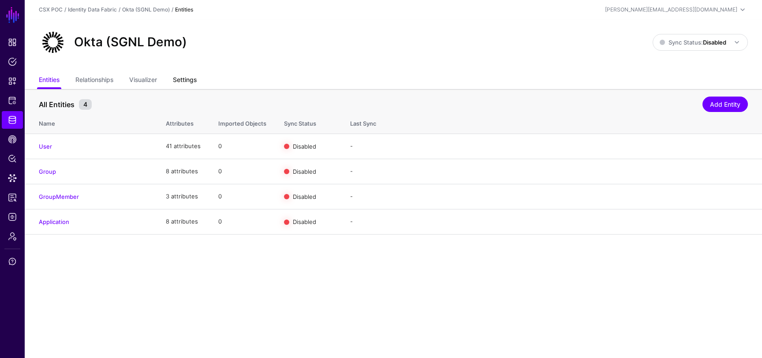
click at [181, 86] on link "Settings" at bounding box center [185, 80] width 24 height 17
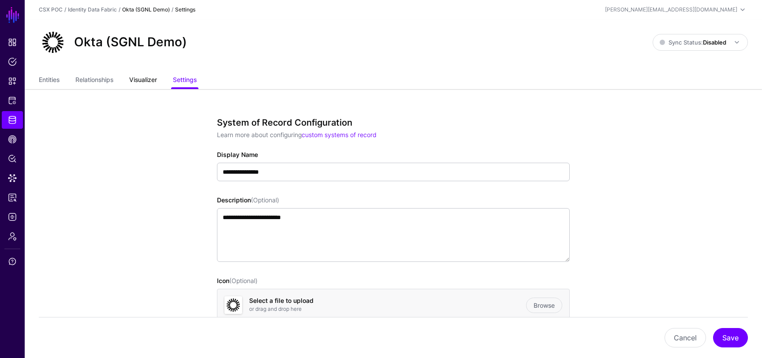
click at [143, 78] on link "Visualizer" at bounding box center [143, 80] width 28 height 17
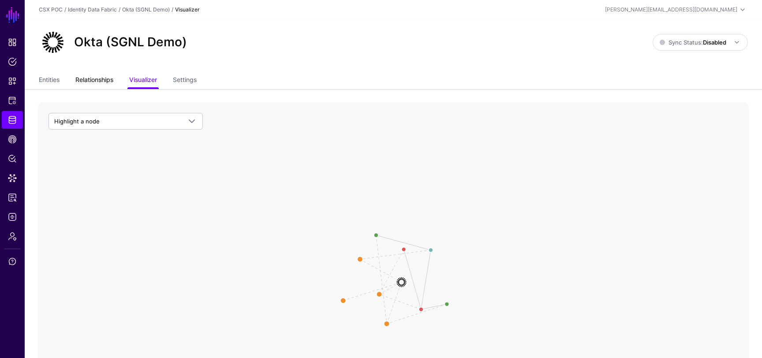
click at [104, 79] on link "Relationships" at bounding box center [94, 80] width 38 height 17
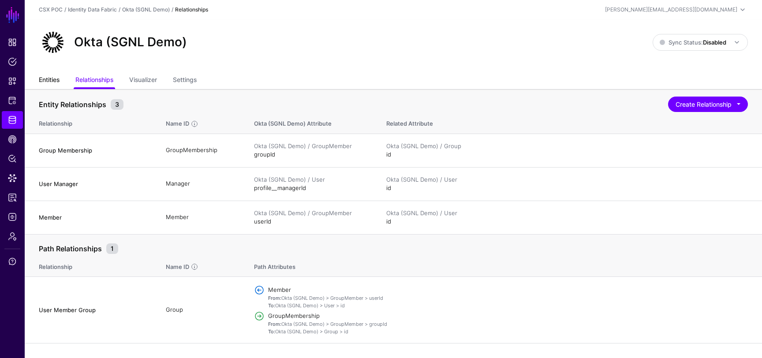
click at [48, 79] on link "Entities" at bounding box center [49, 80] width 21 height 17
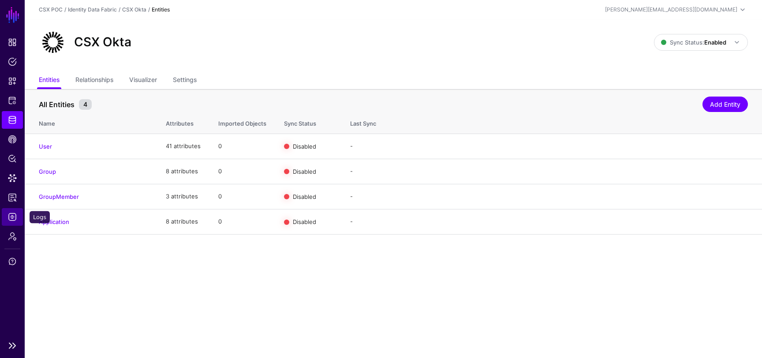
click at [19, 217] on link "Logs" at bounding box center [12, 217] width 21 height 18
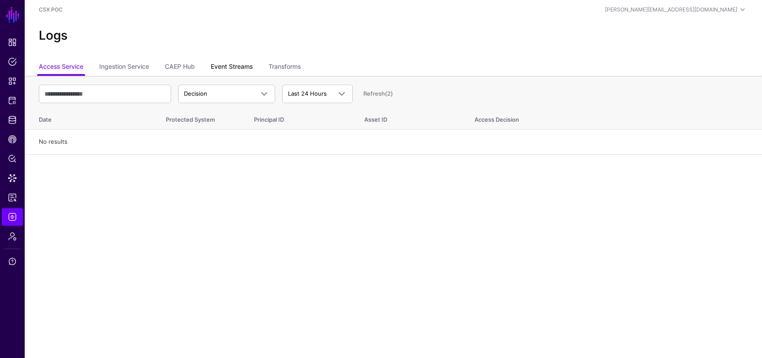
click at [240, 65] on link "Event Streams" at bounding box center [232, 67] width 42 height 17
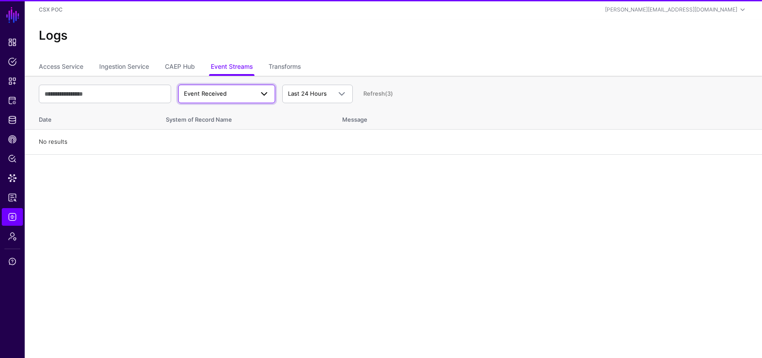
click at [245, 94] on span "Event Received" at bounding box center [219, 94] width 70 height 9
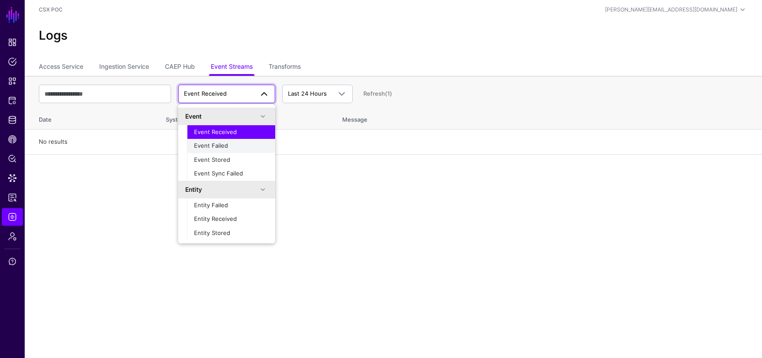
click at [243, 149] on div "Event Failed" at bounding box center [231, 146] width 74 height 9
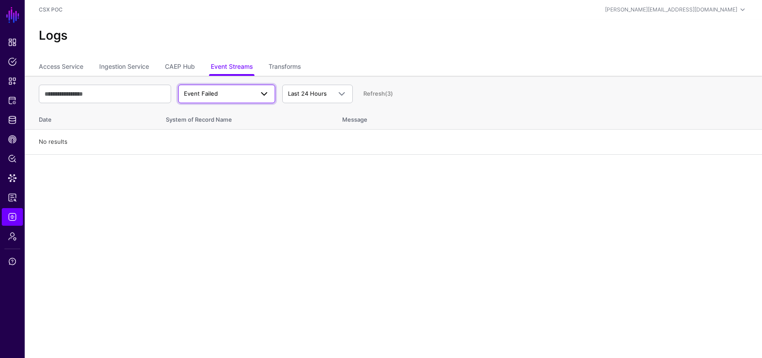
click at [232, 94] on span "Event Failed" at bounding box center [219, 94] width 70 height 9
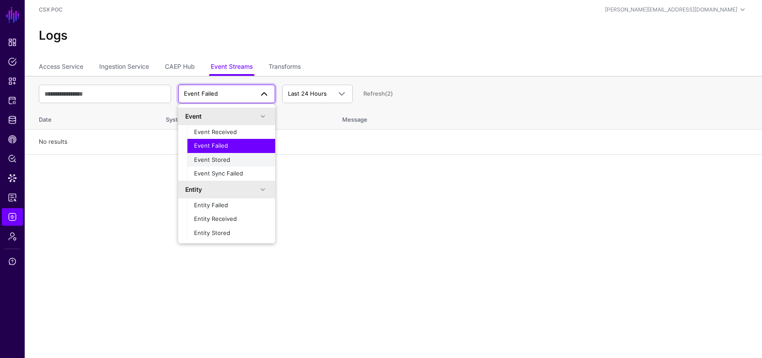
click at [234, 158] on div "Event Stored" at bounding box center [231, 160] width 74 height 9
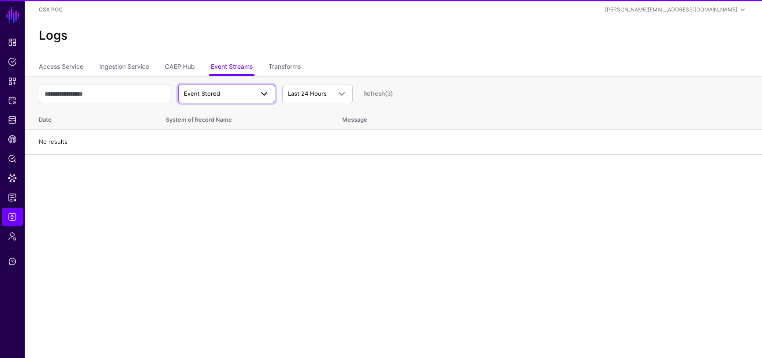
click at [232, 91] on span "Event Stored" at bounding box center [219, 94] width 70 height 9
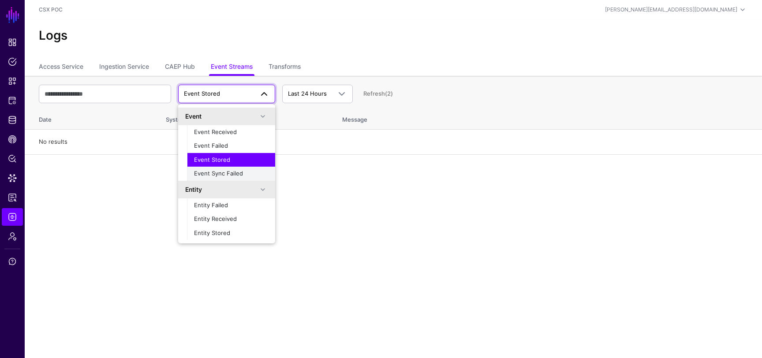
click at [242, 169] on div "Event Sync Failed" at bounding box center [231, 173] width 74 height 9
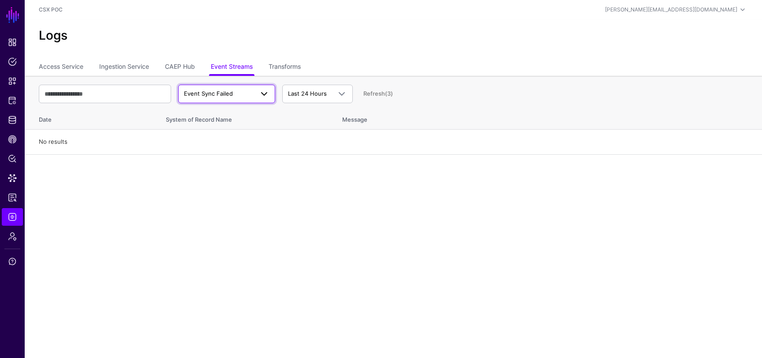
click at [240, 94] on span "Event Sync Failed" at bounding box center [219, 94] width 70 height 9
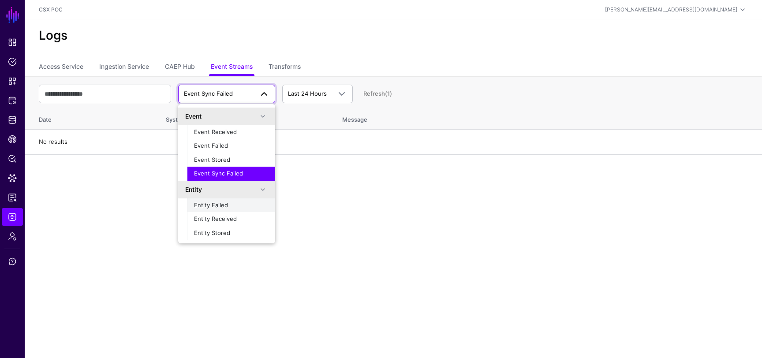
click at [235, 211] on button "Entity Failed" at bounding box center [231, 205] width 88 height 14
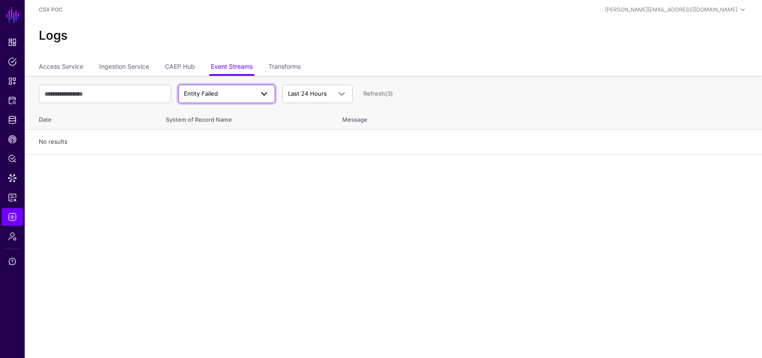
click at [239, 95] on span "Entity Failed" at bounding box center [219, 94] width 70 height 9
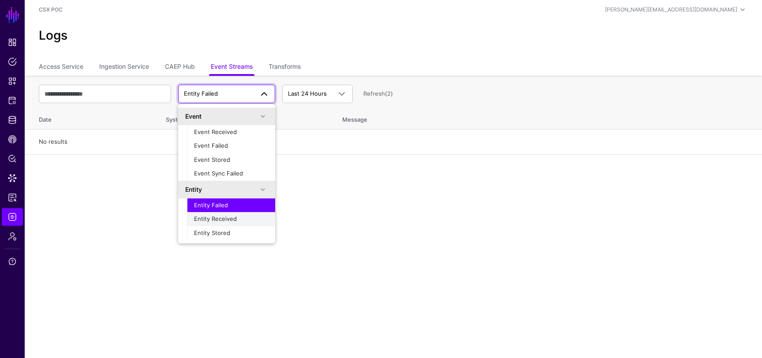
click at [246, 220] on div "Entity Received" at bounding box center [231, 219] width 74 height 9
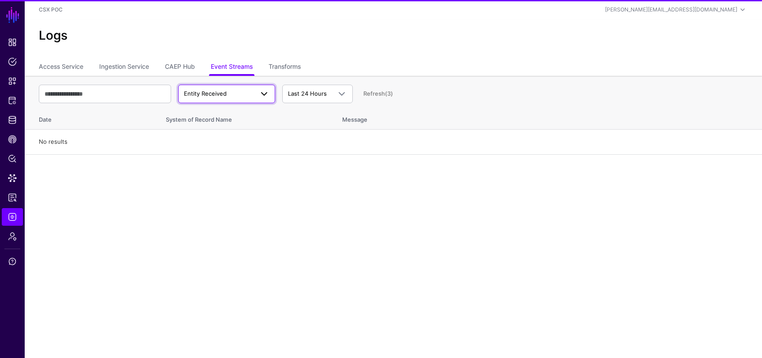
click at [250, 93] on span "Entity Received" at bounding box center [219, 94] width 70 height 9
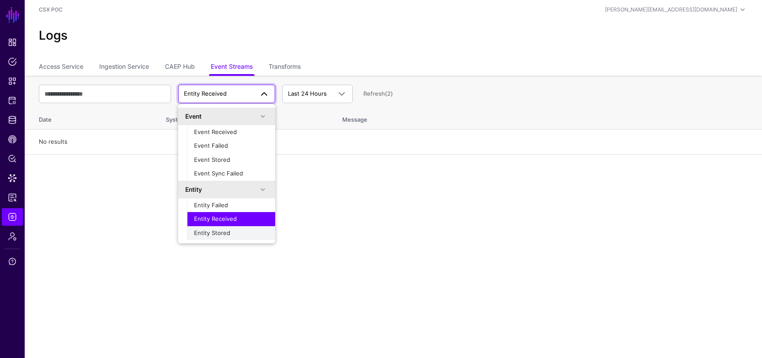
click at [244, 236] on div "Entity Stored" at bounding box center [231, 233] width 74 height 9
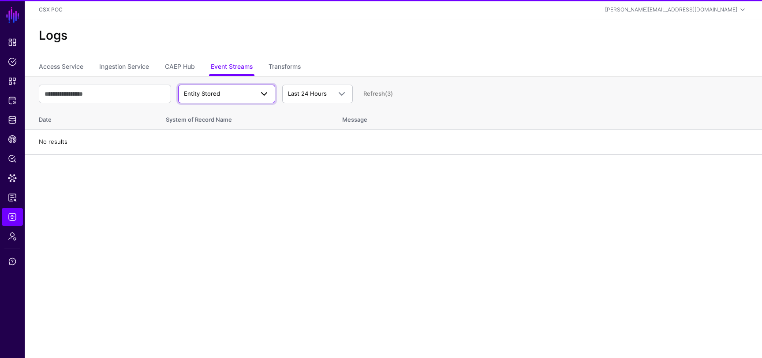
click at [248, 92] on span "Entity Stored" at bounding box center [219, 94] width 70 height 9
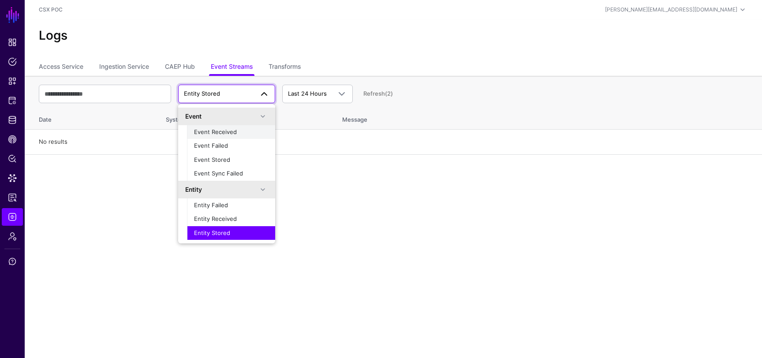
click at [244, 134] on div "Event Received" at bounding box center [231, 132] width 74 height 9
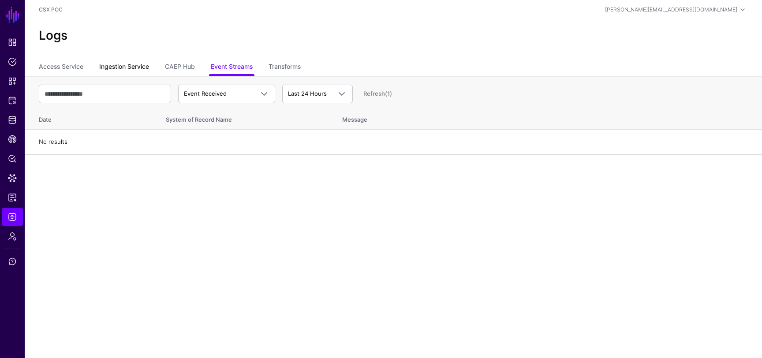
click at [122, 60] on link "Ingestion Service" at bounding box center [124, 67] width 50 height 17
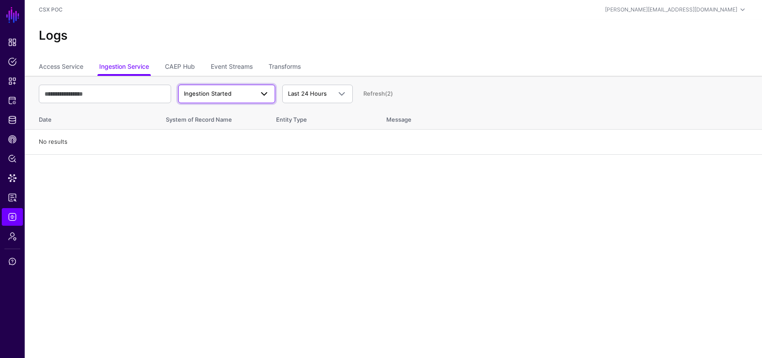
click at [236, 91] on span "Ingestion Started" at bounding box center [219, 94] width 70 height 9
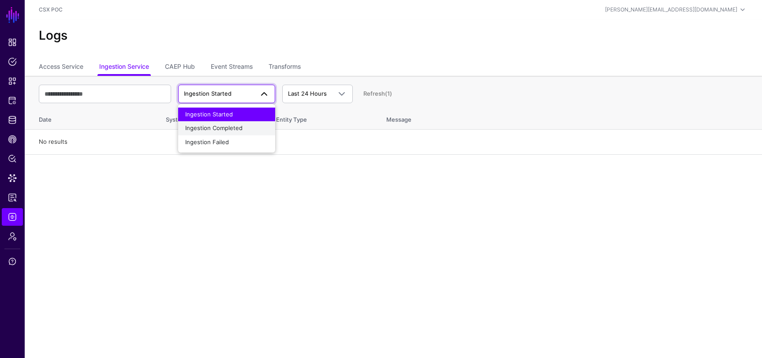
click at [233, 126] on span "Ingestion Completed" at bounding box center [213, 127] width 57 height 7
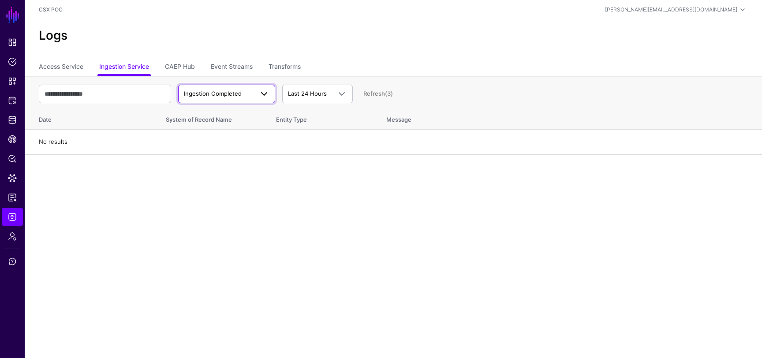
click at [229, 90] on span "Ingestion Completed" at bounding box center [219, 94] width 70 height 9
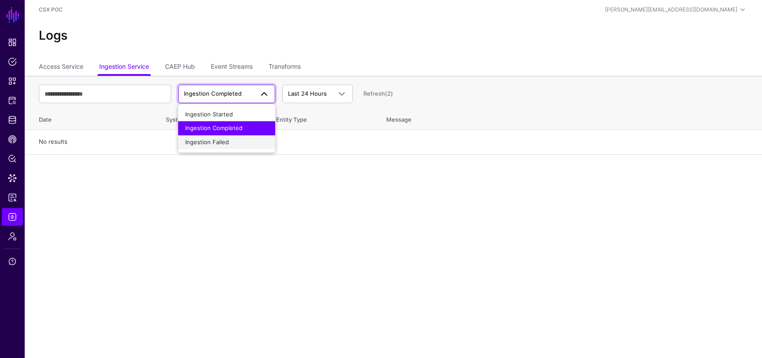
click at [236, 142] on div "Ingestion Failed" at bounding box center [226, 142] width 83 height 9
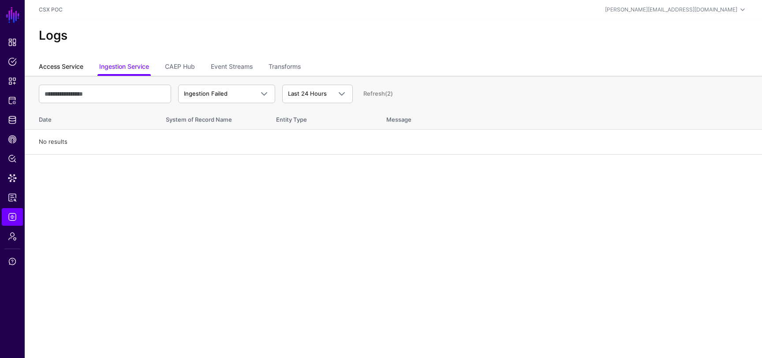
click at [60, 67] on link "Access Service" at bounding box center [61, 67] width 45 height 17
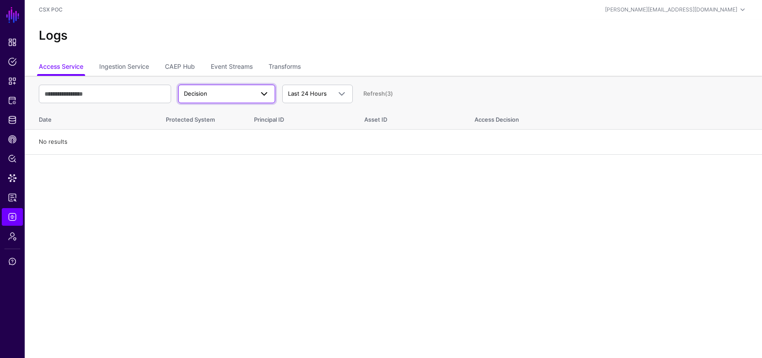
click at [247, 97] on span "Decision" at bounding box center [219, 94] width 70 height 9
click at [239, 124] on div "Match" at bounding box center [226, 128] width 83 height 9
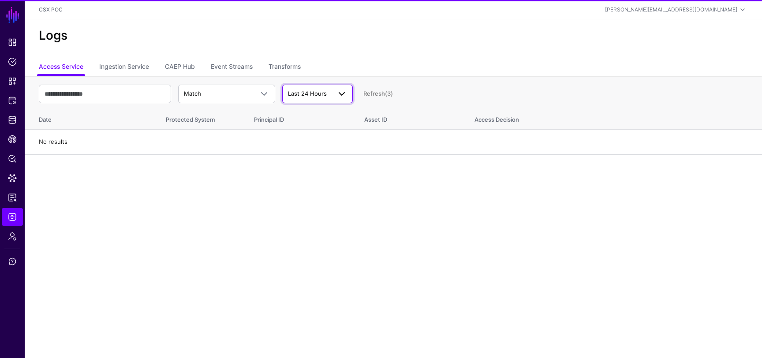
click at [310, 97] on span "Last 24 Hours" at bounding box center [307, 93] width 39 height 7
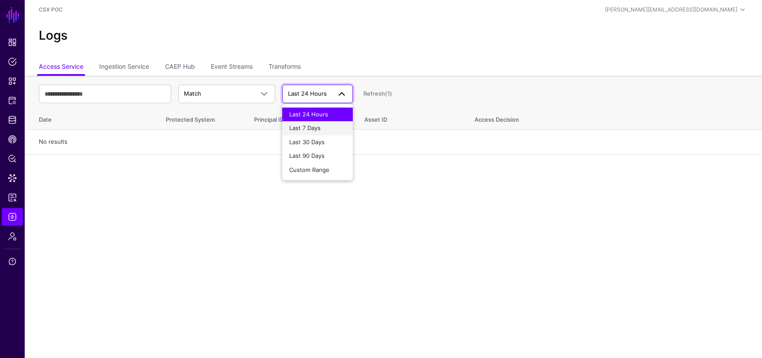
click at [303, 127] on span "Last 7 Days" at bounding box center [304, 127] width 31 height 7
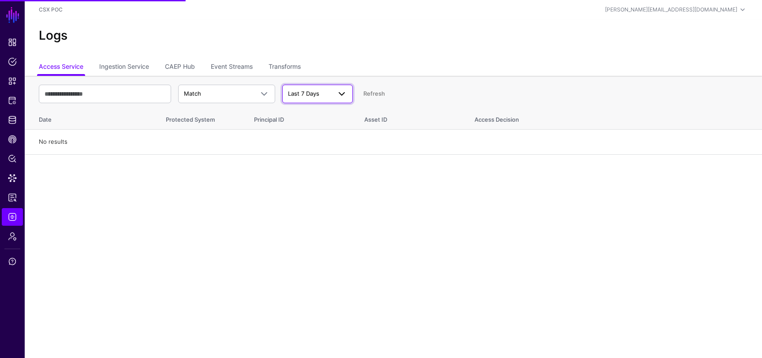
click at [307, 96] on span "Last 7 Days" at bounding box center [303, 93] width 31 height 7
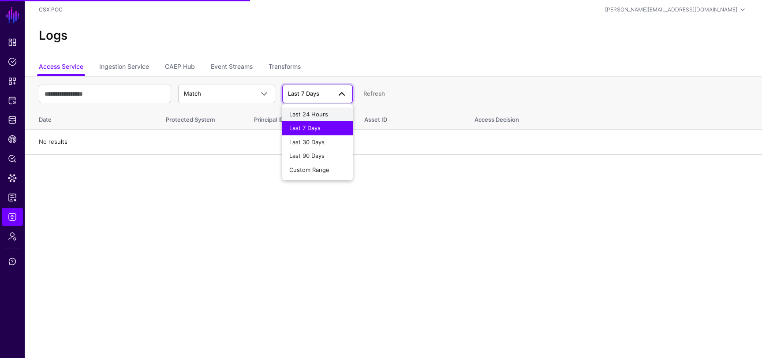
click at [312, 112] on span "Last 24 Hours" at bounding box center [308, 114] width 39 height 7
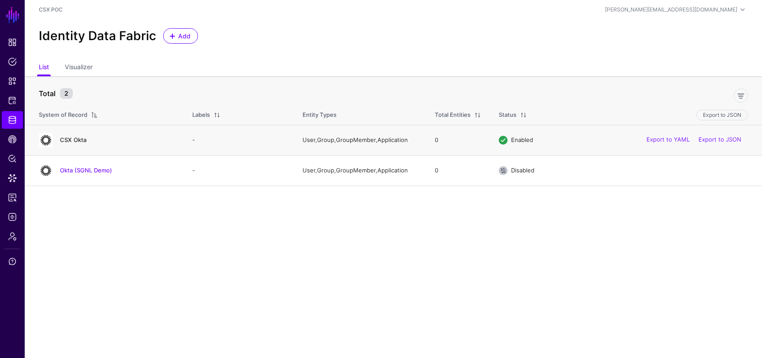
click at [70, 140] on link "CSX Okta" at bounding box center [73, 139] width 26 height 7
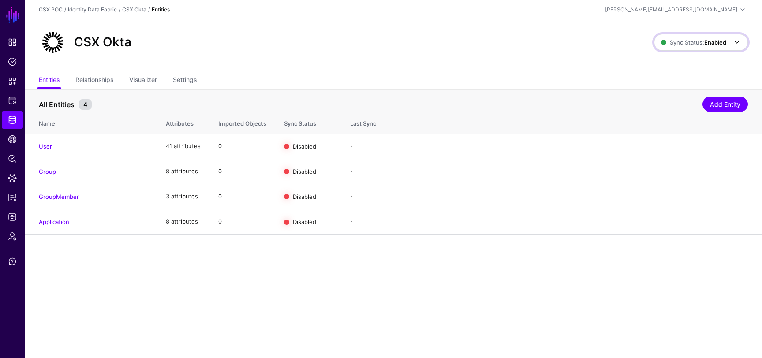
click at [708, 41] on strong "Enabled" at bounding box center [715, 42] width 22 height 7
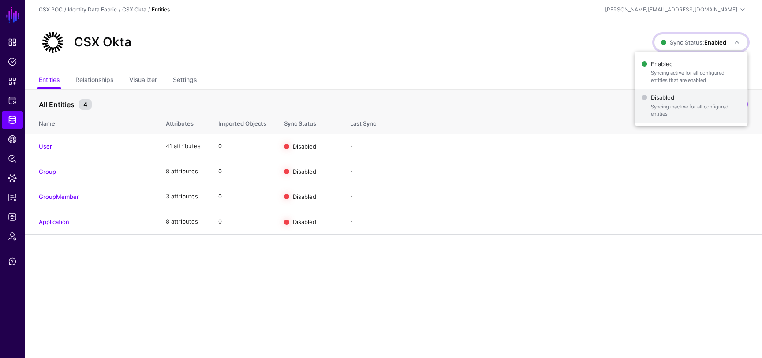
click at [652, 111] on span "Syncing inactive for all configured entities" at bounding box center [696, 110] width 90 height 15
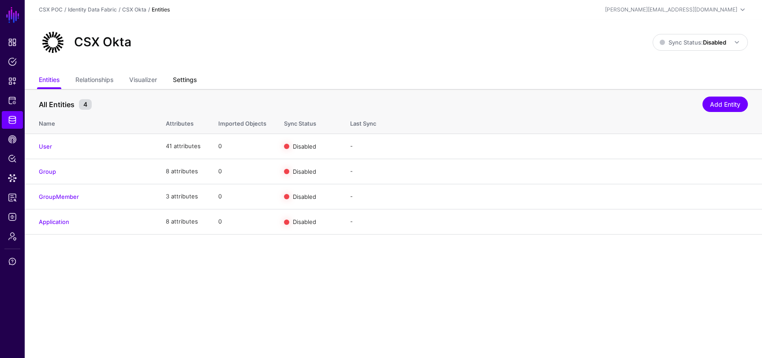
click at [195, 82] on link "Settings" at bounding box center [185, 80] width 24 height 17
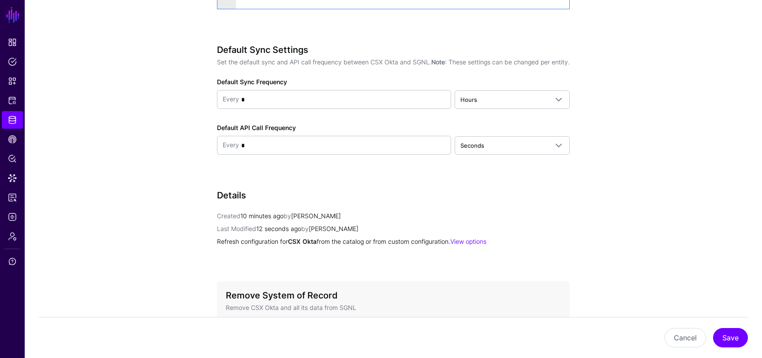
scroll to position [1131, 0]
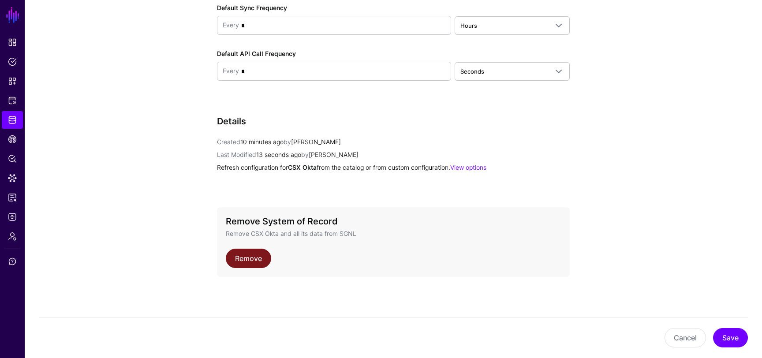
click at [261, 258] on link "Remove" at bounding box center [248, 258] width 45 height 19
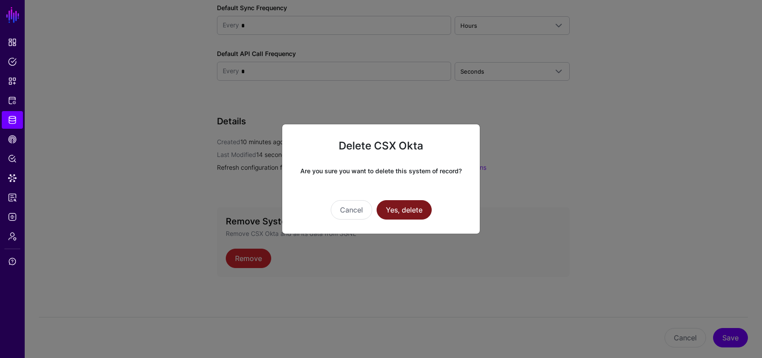
click at [412, 206] on button "Yes, delete" at bounding box center [404, 209] width 55 height 19
